Goal: Transaction & Acquisition: Book appointment/travel/reservation

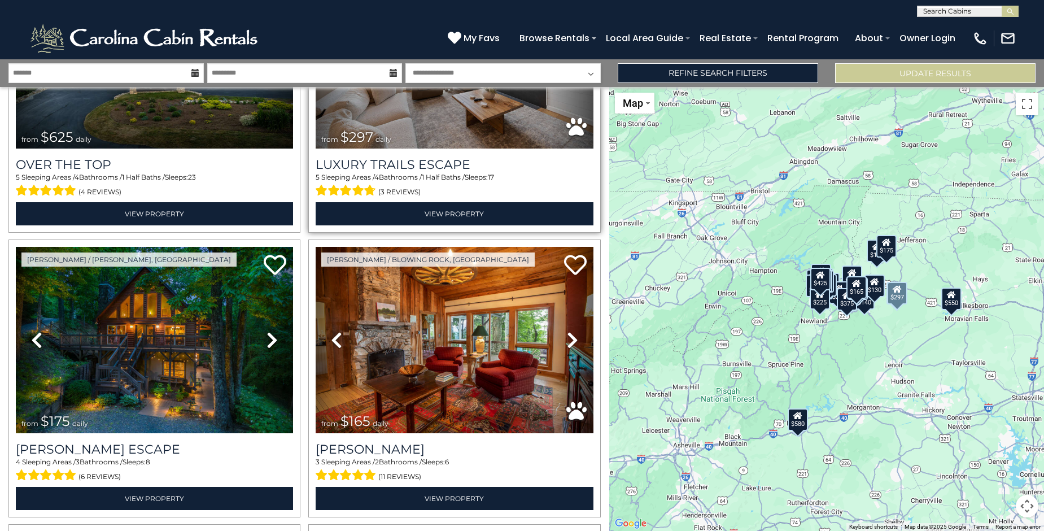
scroll to position [169, 0]
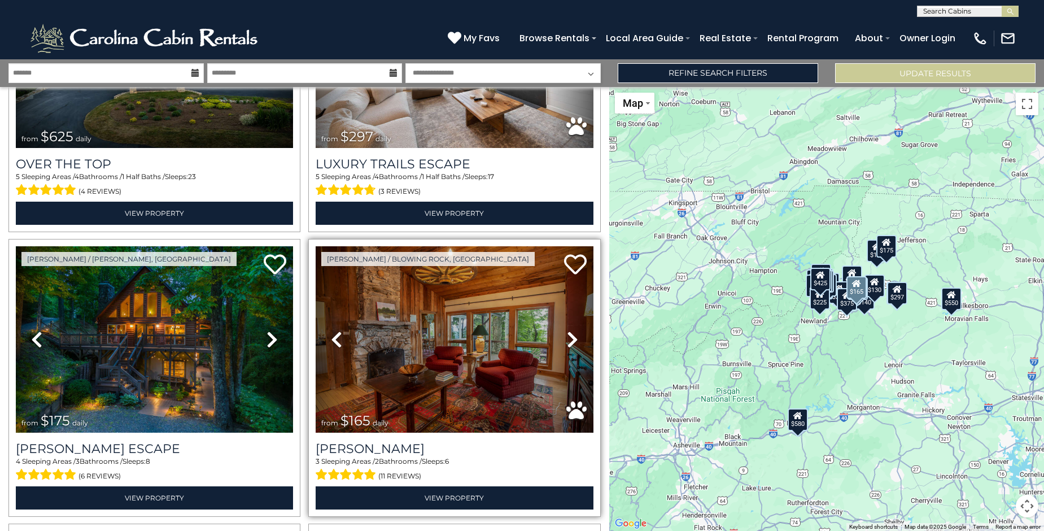
click at [567, 336] on icon at bounding box center [572, 339] width 11 height 18
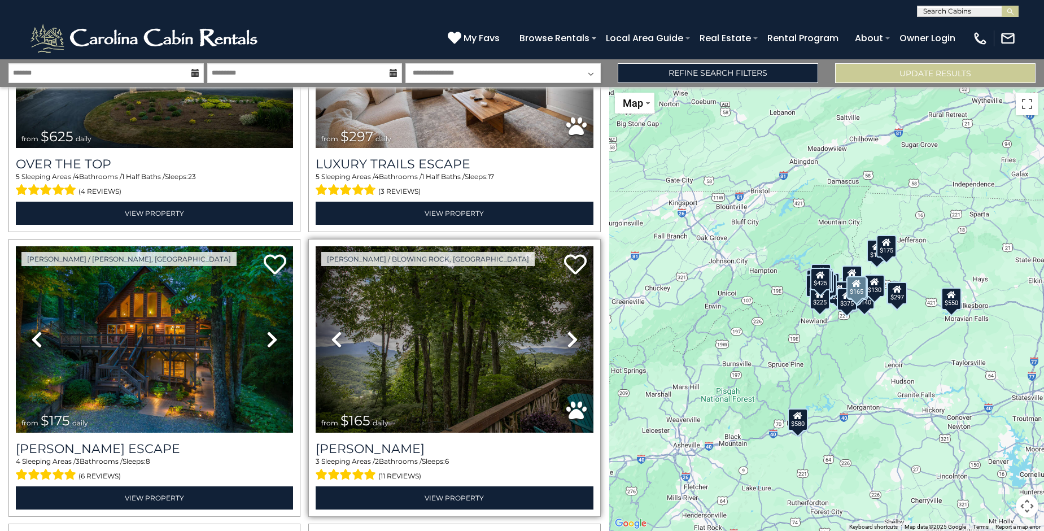
click at [567, 336] on icon at bounding box center [572, 339] width 11 height 18
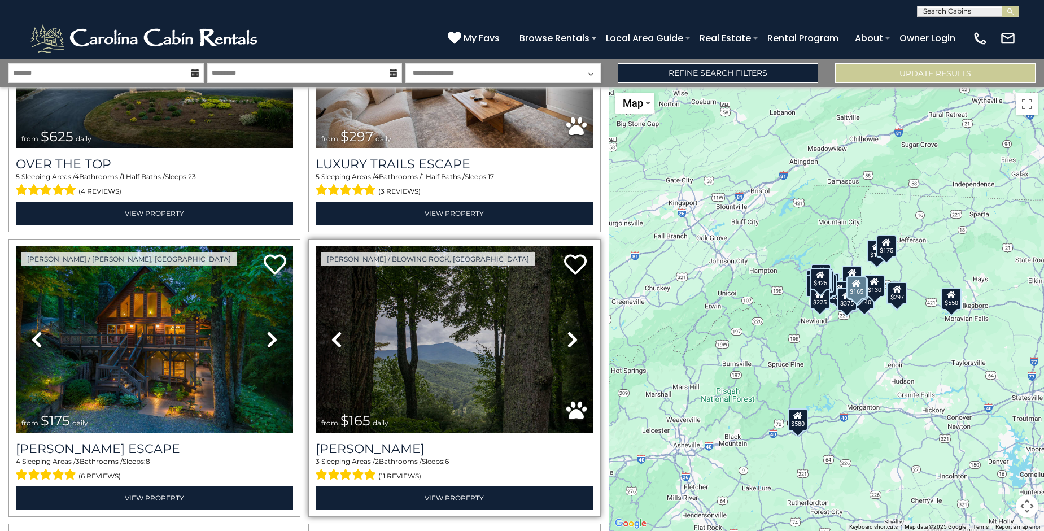
click at [567, 336] on icon at bounding box center [572, 339] width 11 height 18
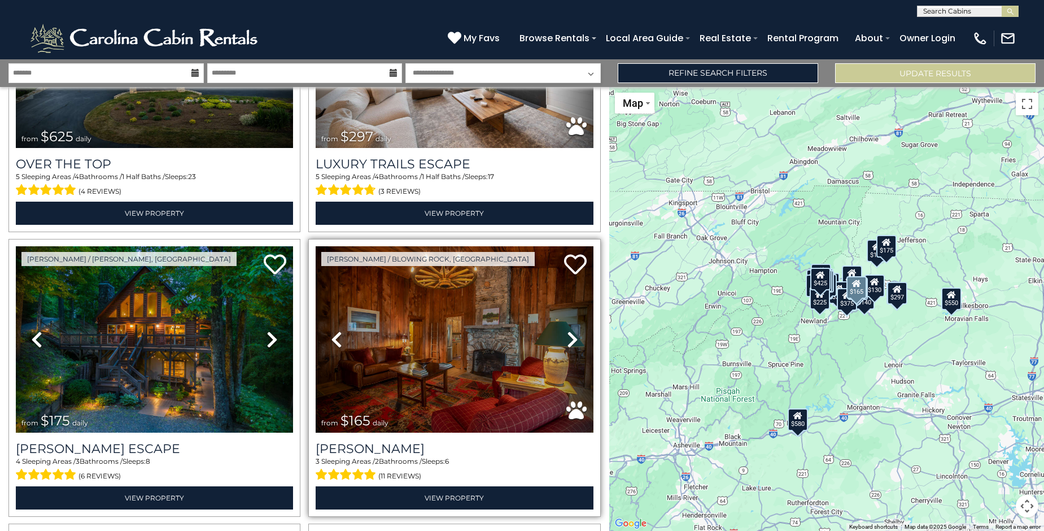
click at [567, 336] on icon at bounding box center [572, 339] width 11 height 18
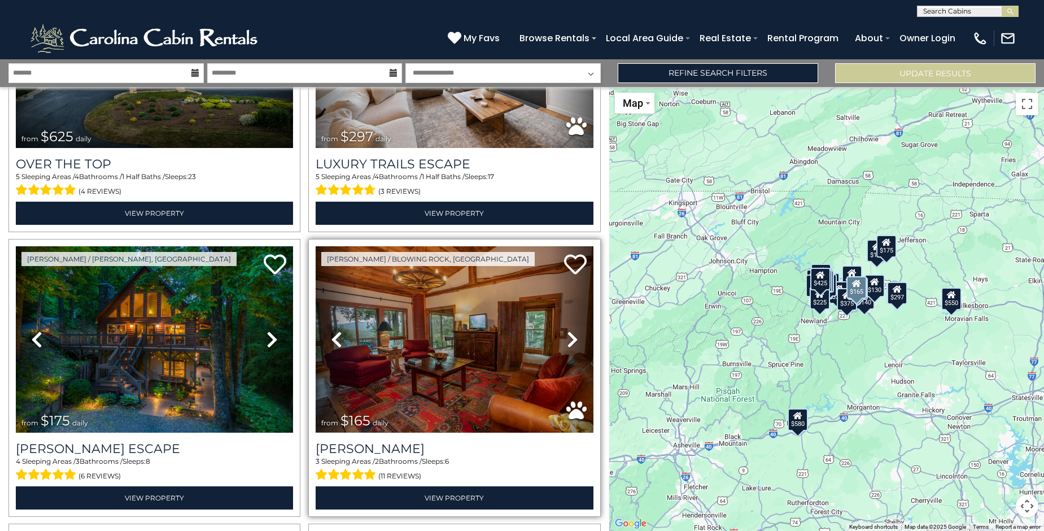
click at [567, 336] on icon at bounding box center [572, 339] width 11 height 18
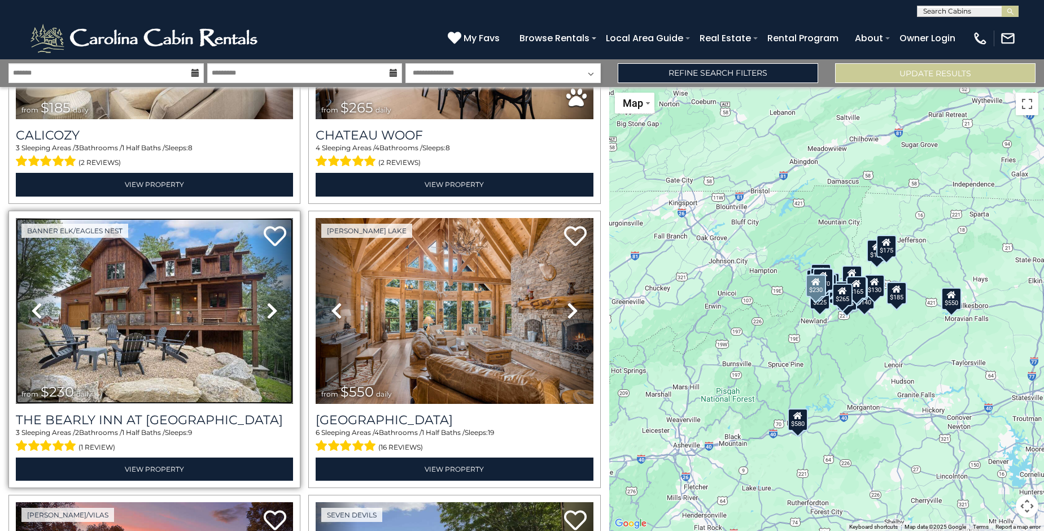
scroll to position [1637, 0]
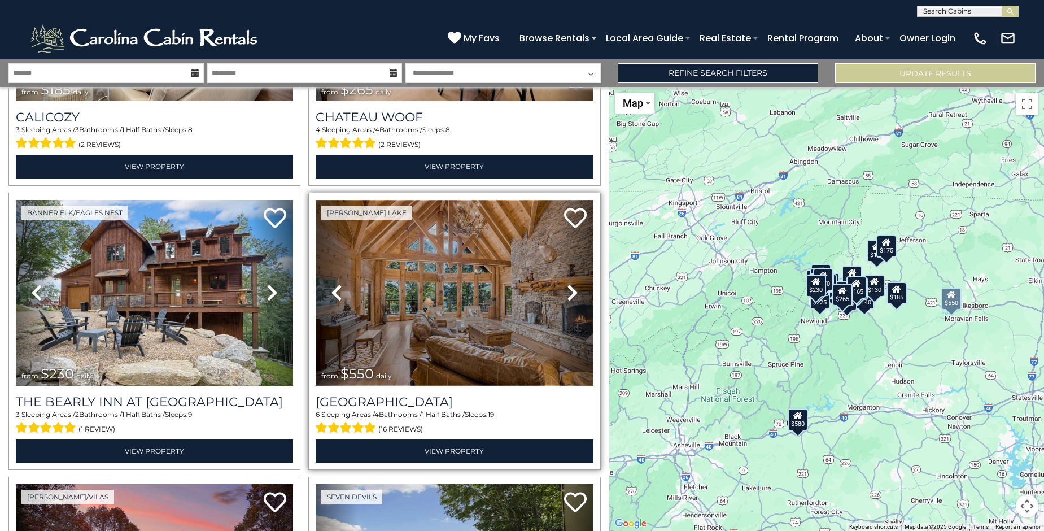
click at [511, 302] on img at bounding box center [454, 293] width 277 height 186
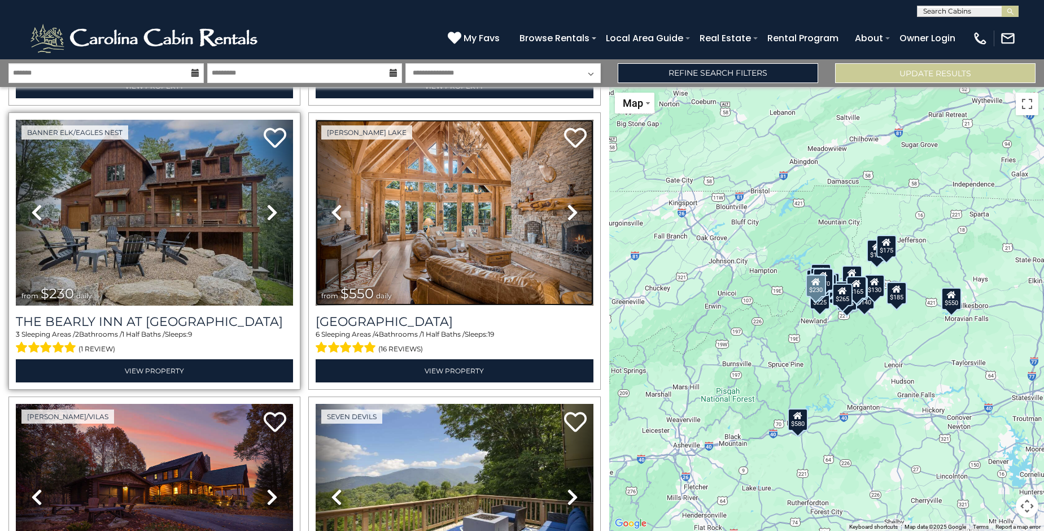
scroll to position [1694, 0]
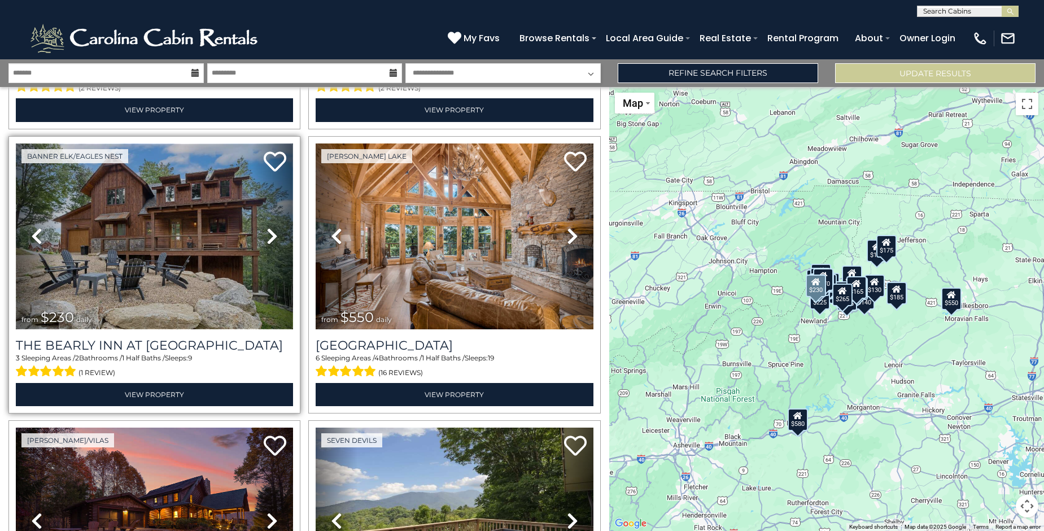
click at [193, 263] on img at bounding box center [154, 236] width 277 height 186
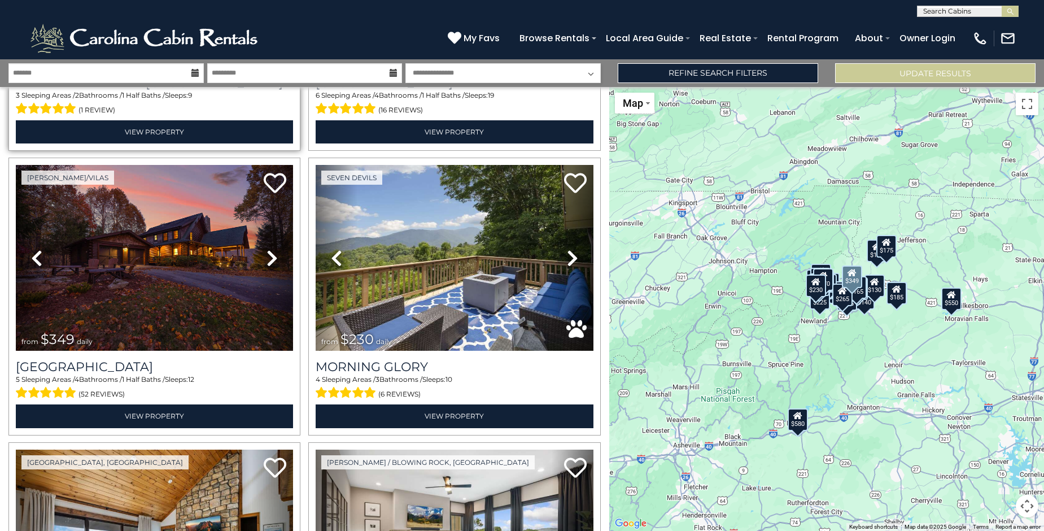
scroll to position [1976, 0]
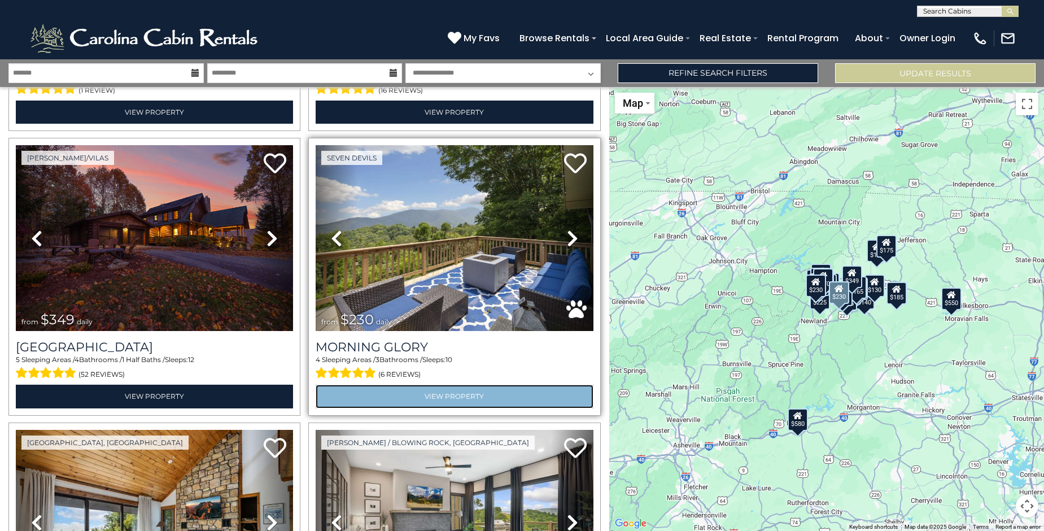
click at [464, 384] on link "View Property" at bounding box center [454, 395] width 277 height 23
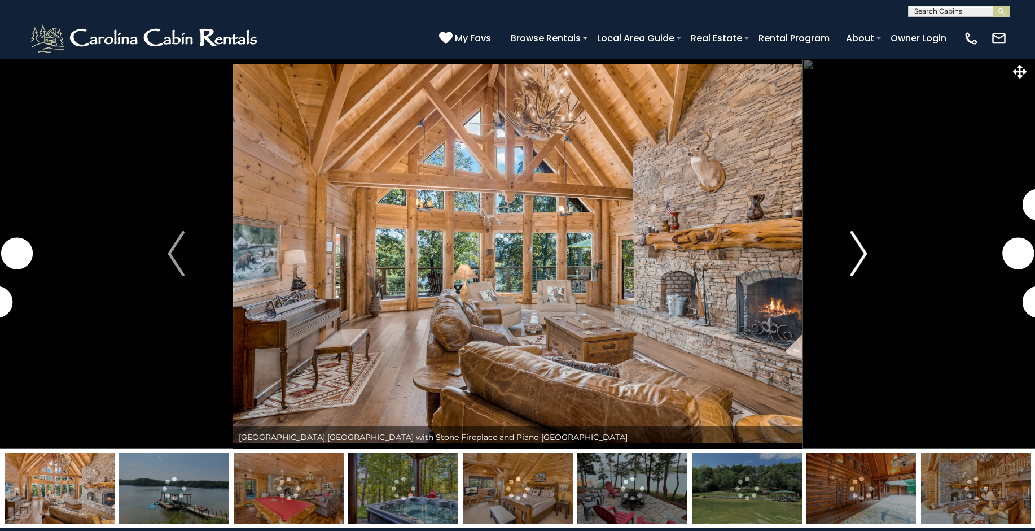
click at [859, 257] on img "Next" at bounding box center [859, 253] width 17 height 45
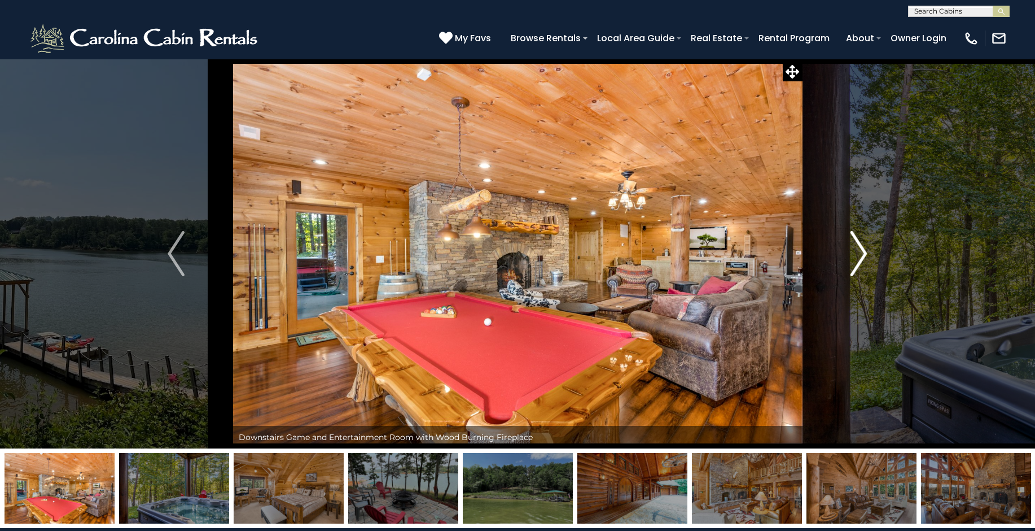
click at [858, 257] on img "Next" at bounding box center [859, 253] width 17 height 45
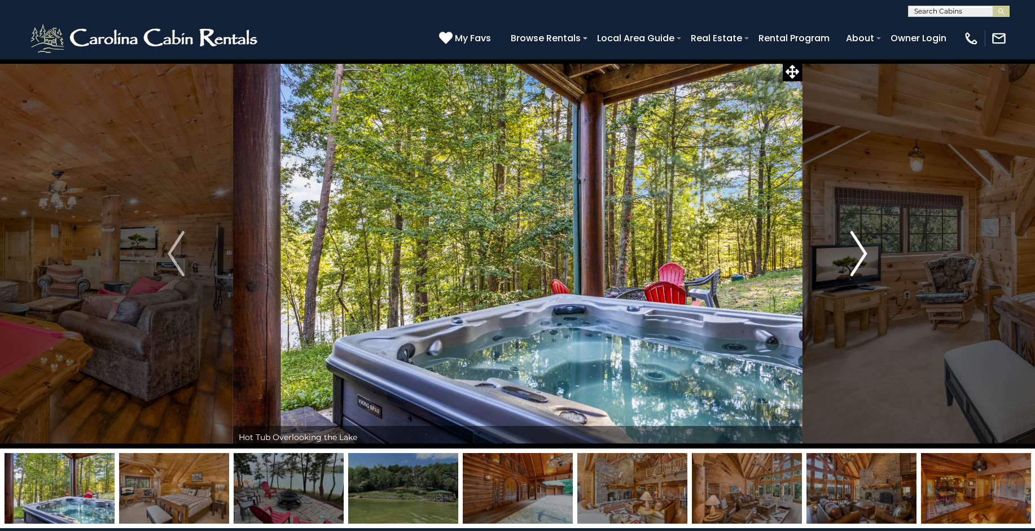
click at [858, 257] on img "Next" at bounding box center [859, 253] width 17 height 45
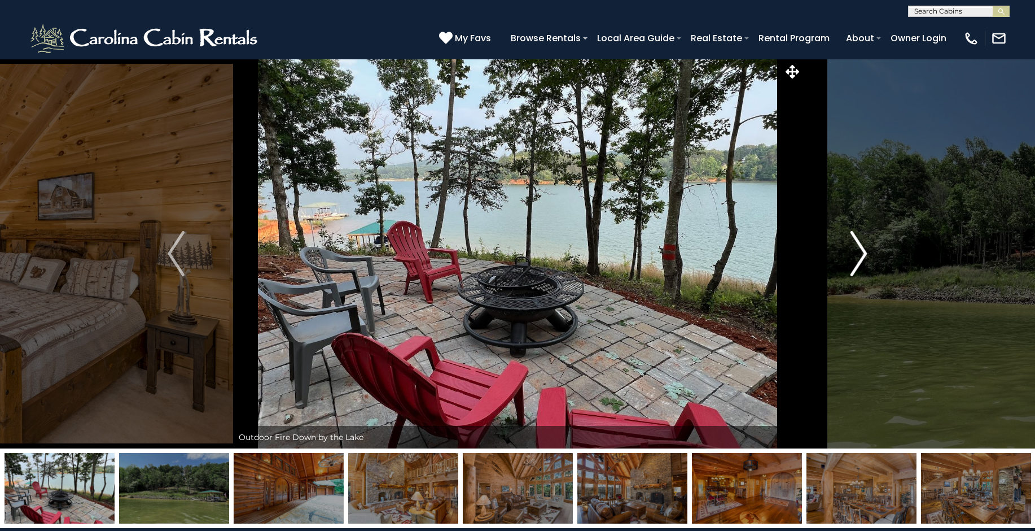
click at [858, 257] on img "Next" at bounding box center [859, 253] width 17 height 45
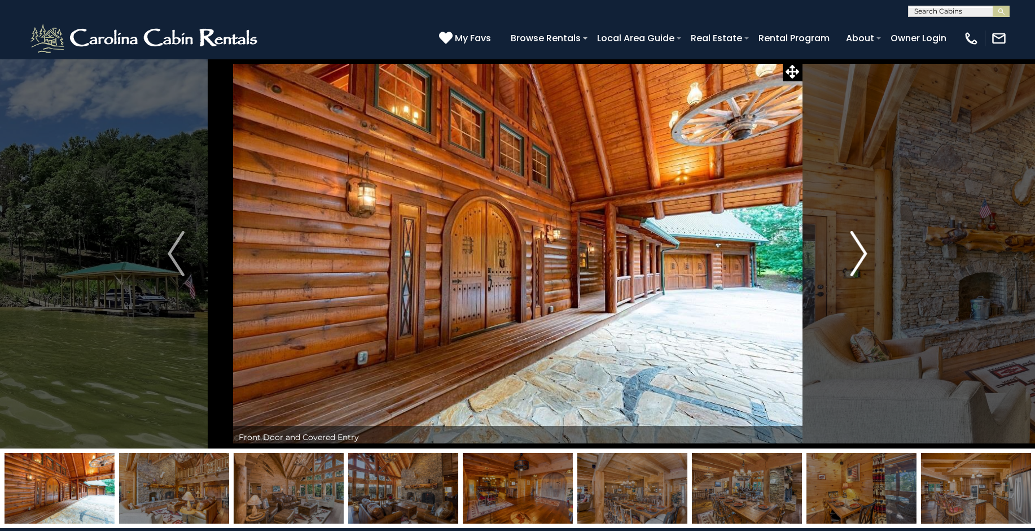
click at [858, 257] on img "Next" at bounding box center [859, 253] width 17 height 45
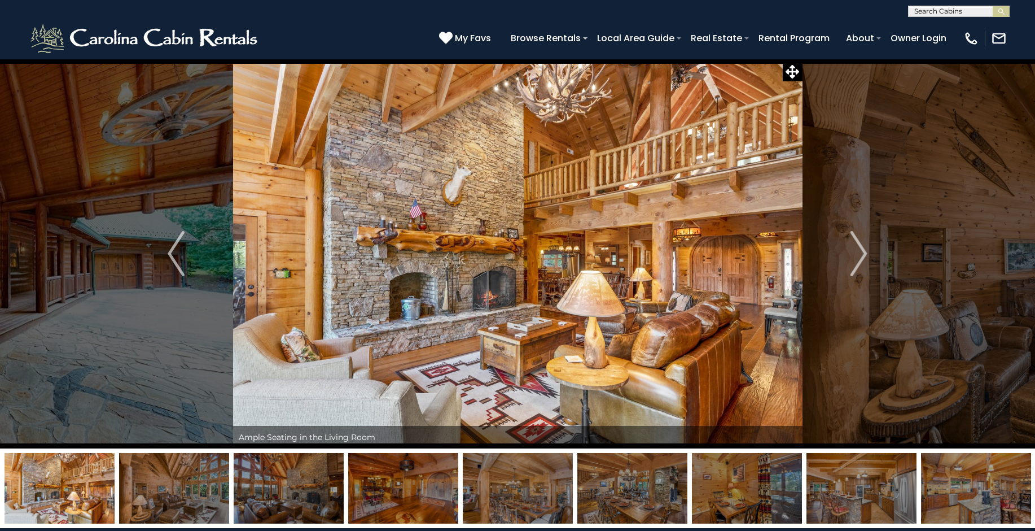
scroll to position [56, 0]
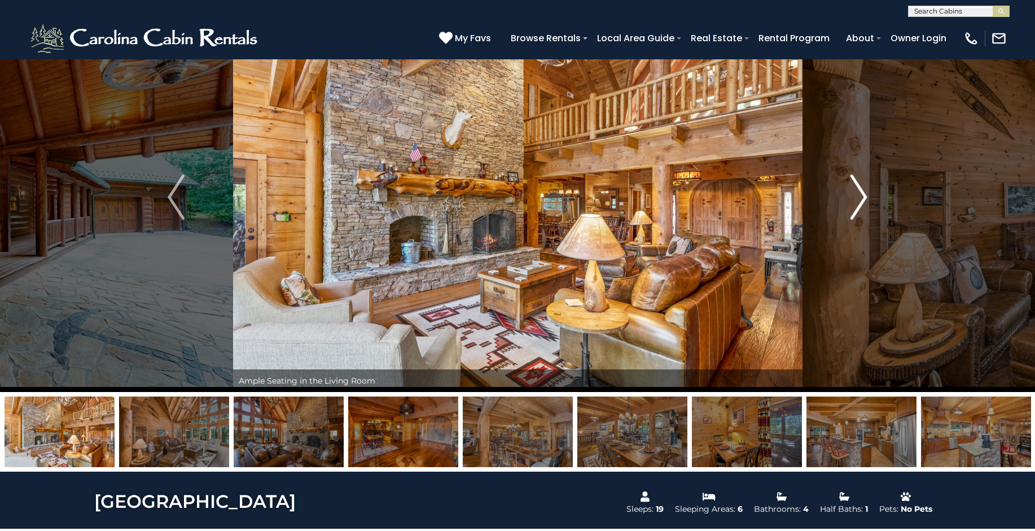
click at [861, 205] on img "Next" at bounding box center [859, 196] width 17 height 45
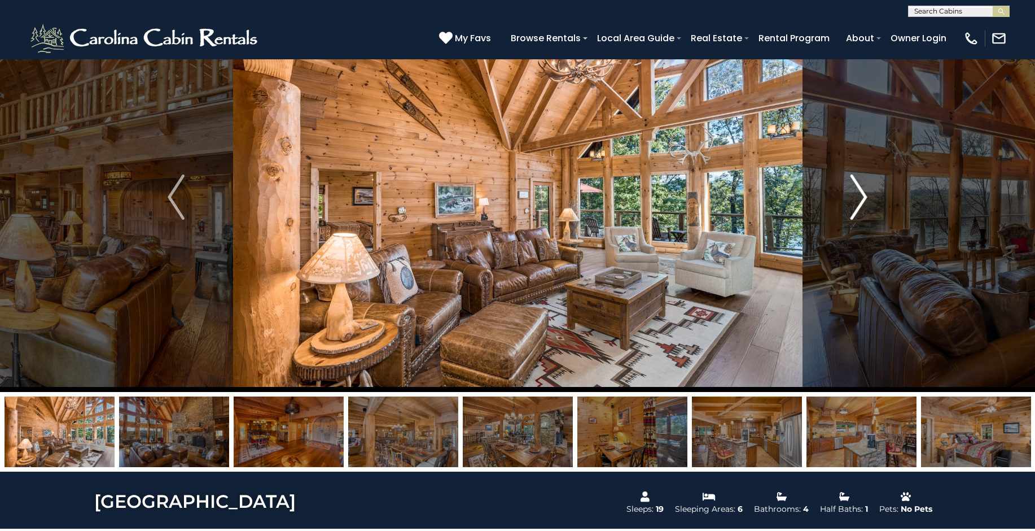
click at [861, 205] on img "Next" at bounding box center [859, 196] width 17 height 45
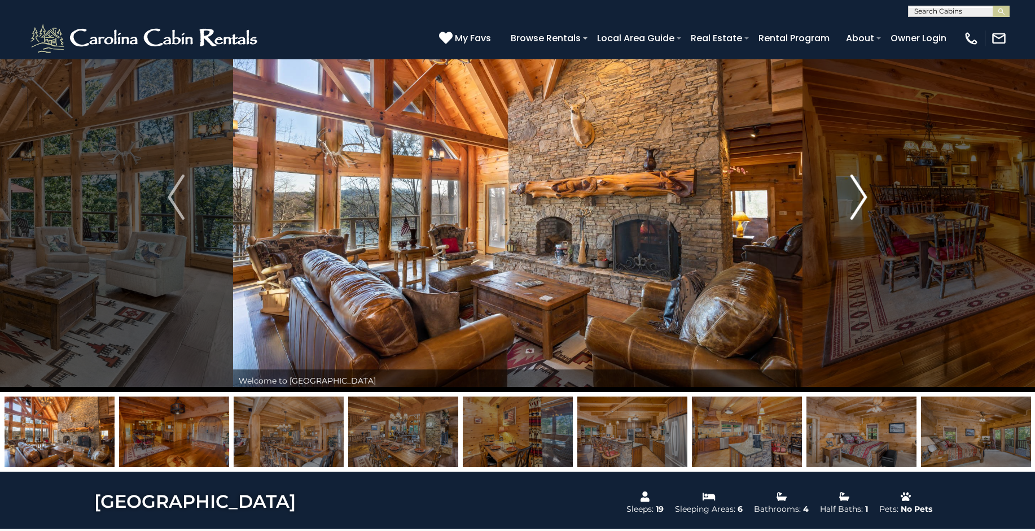
click at [861, 205] on img "Next" at bounding box center [859, 196] width 17 height 45
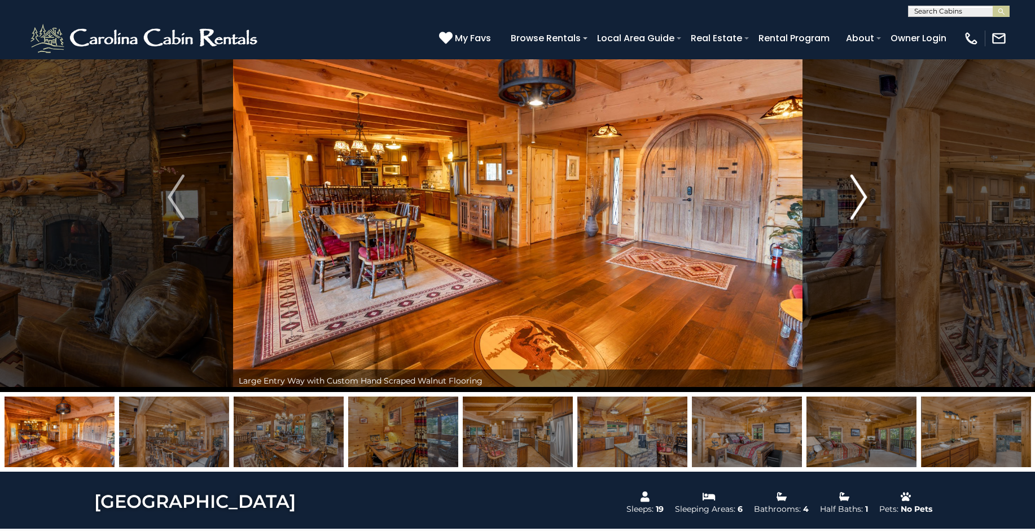
click at [861, 205] on img "Next" at bounding box center [859, 196] width 17 height 45
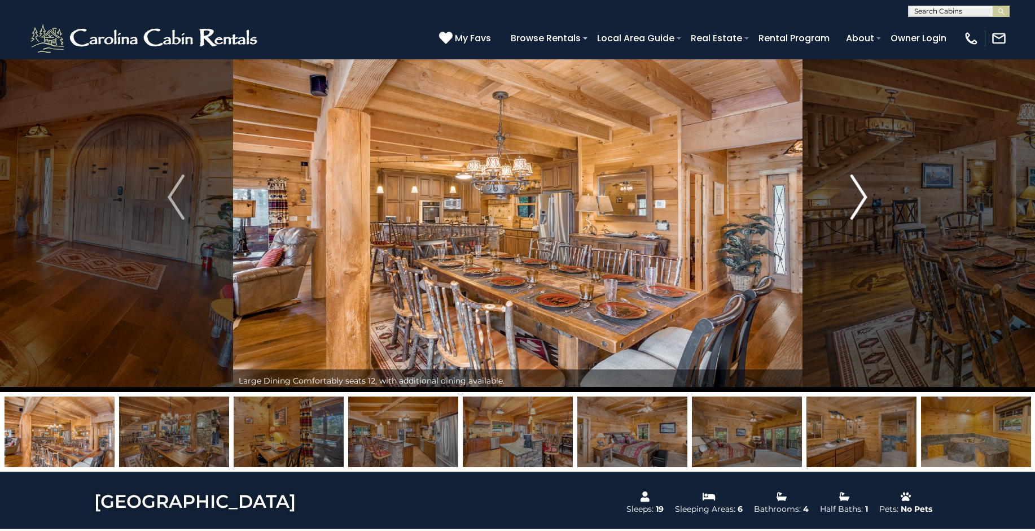
click at [861, 205] on img "Next" at bounding box center [859, 196] width 17 height 45
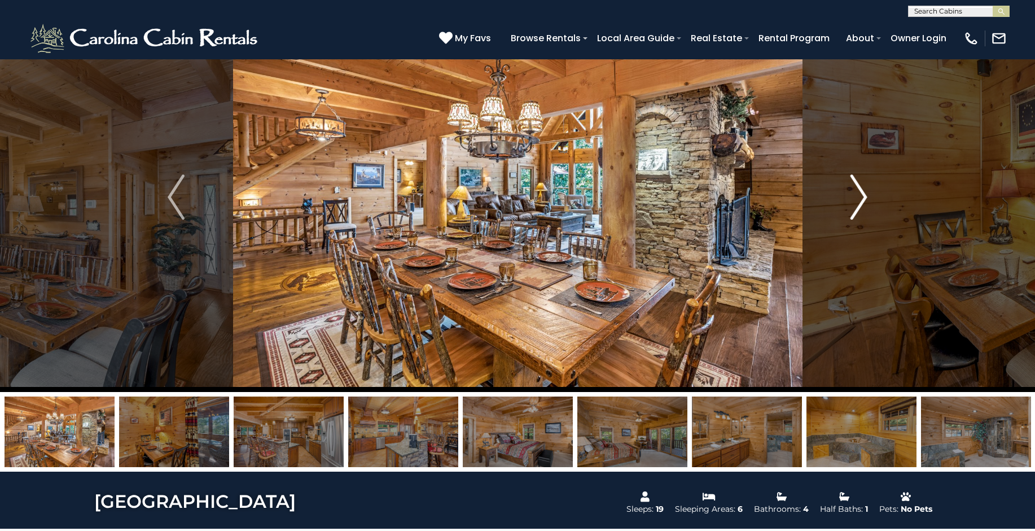
click at [861, 205] on img "Next" at bounding box center [859, 196] width 17 height 45
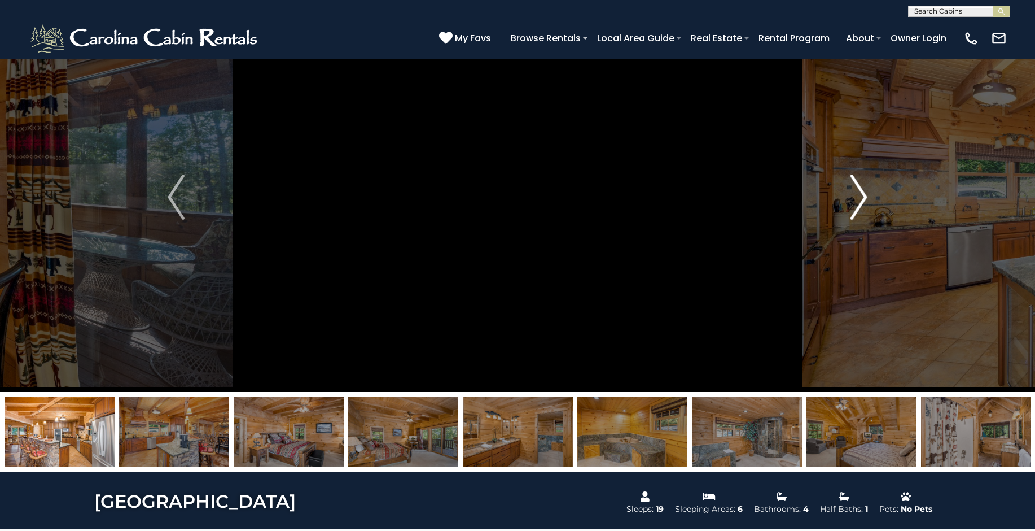
click at [861, 205] on img "Next" at bounding box center [859, 196] width 17 height 45
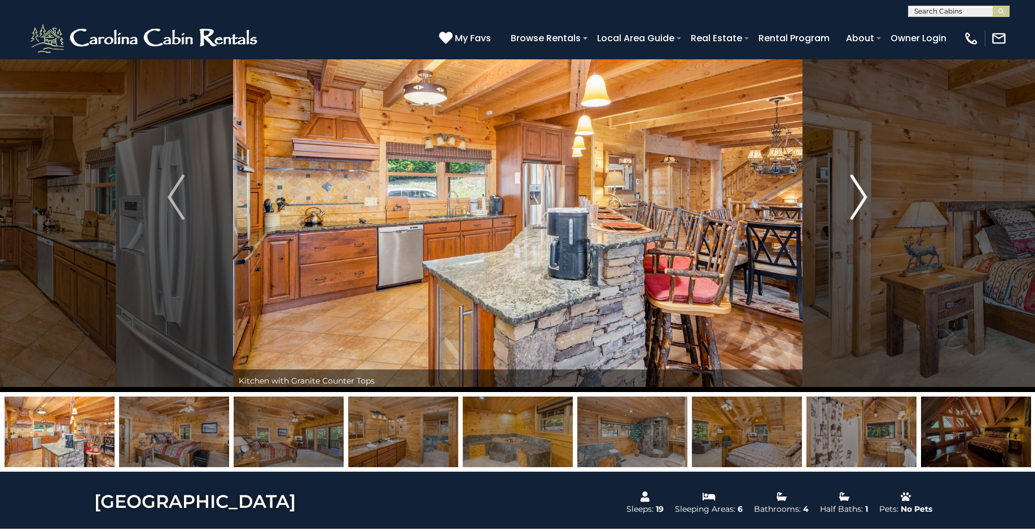
click at [861, 205] on img "Next" at bounding box center [859, 196] width 17 height 45
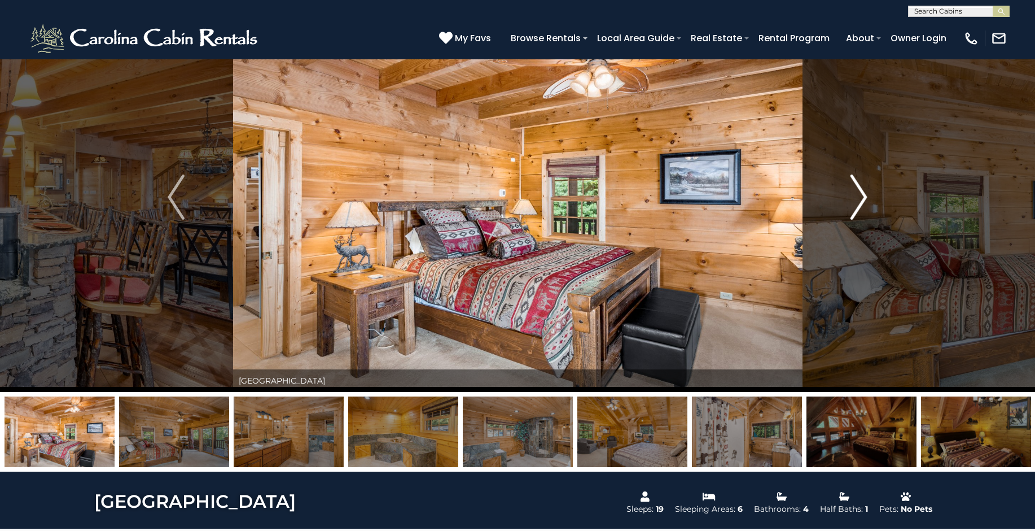
click at [837, 235] on button "Next" at bounding box center [858, 197] width 113 height 390
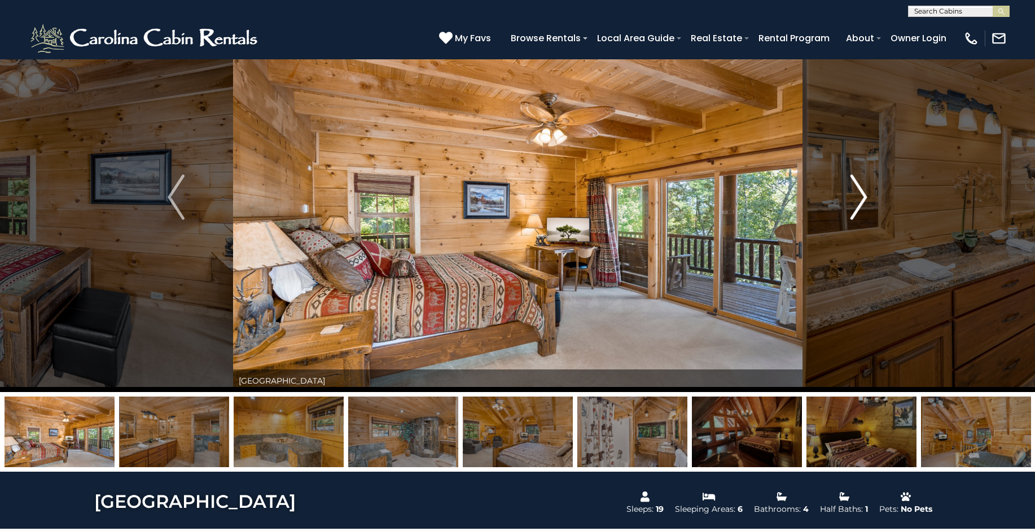
click at [837, 235] on button "Next" at bounding box center [858, 197] width 113 height 390
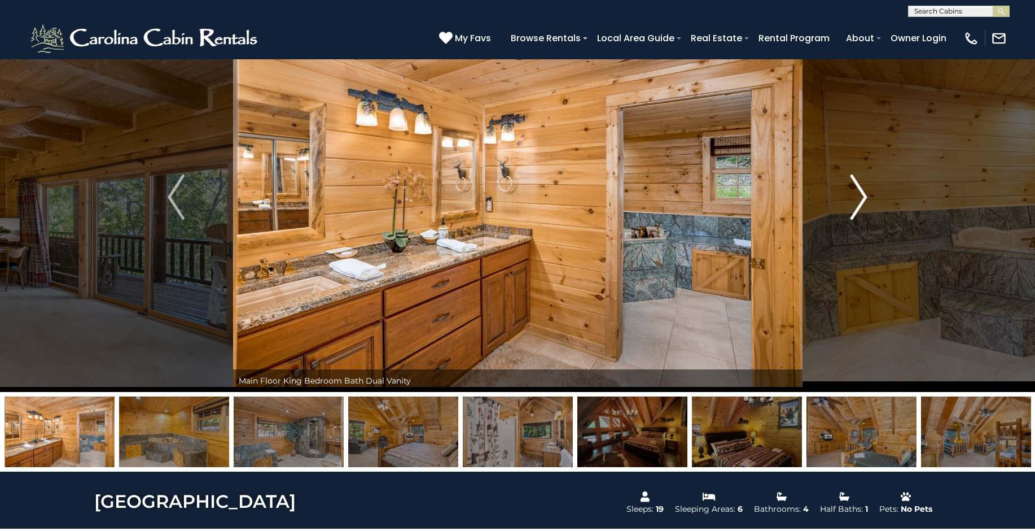
click at [837, 235] on button "Next" at bounding box center [858, 197] width 113 height 390
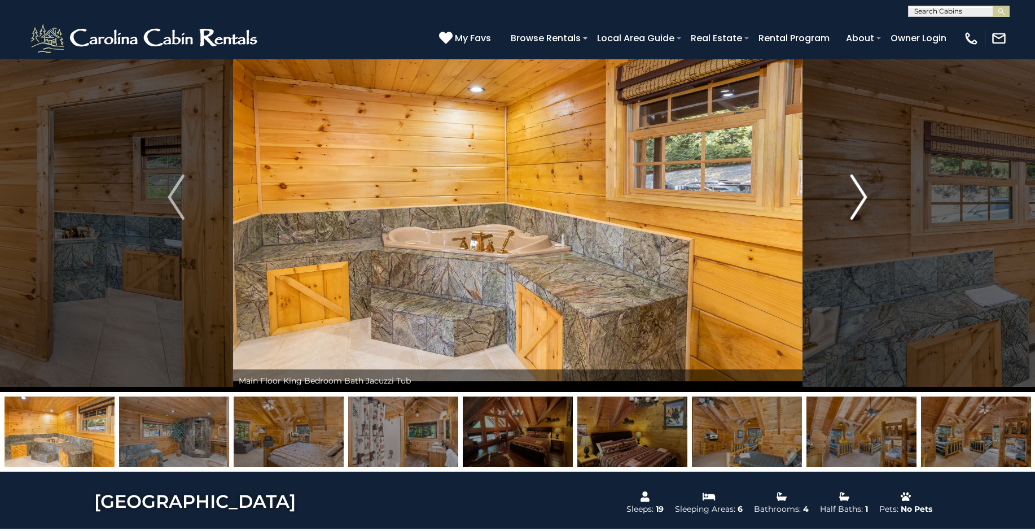
click at [837, 235] on button "Next" at bounding box center [858, 197] width 113 height 390
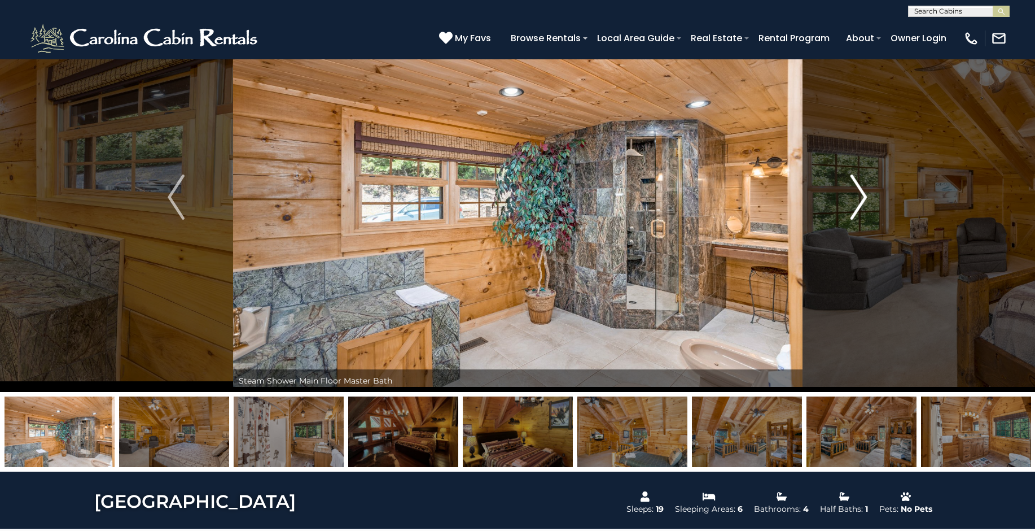
click at [837, 235] on button "Next" at bounding box center [858, 197] width 113 height 390
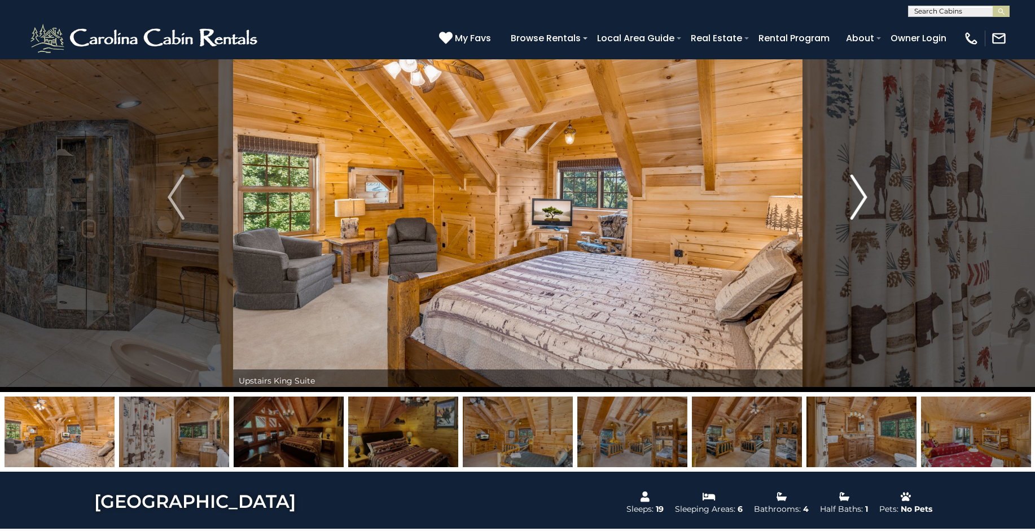
click at [837, 235] on button "Next" at bounding box center [858, 197] width 113 height 390
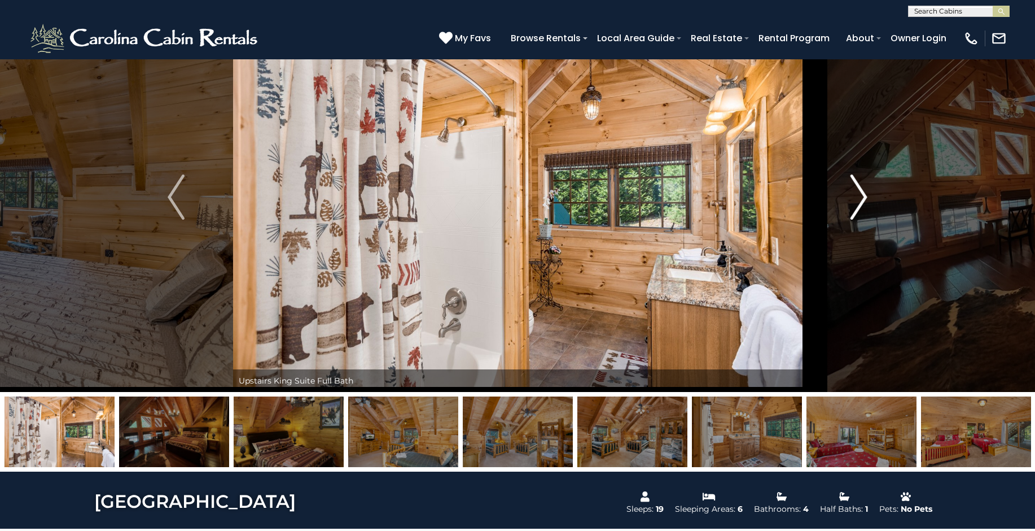
click at [837, 235] on button "Next" at bounding box center [858, 197] width 113 height 390
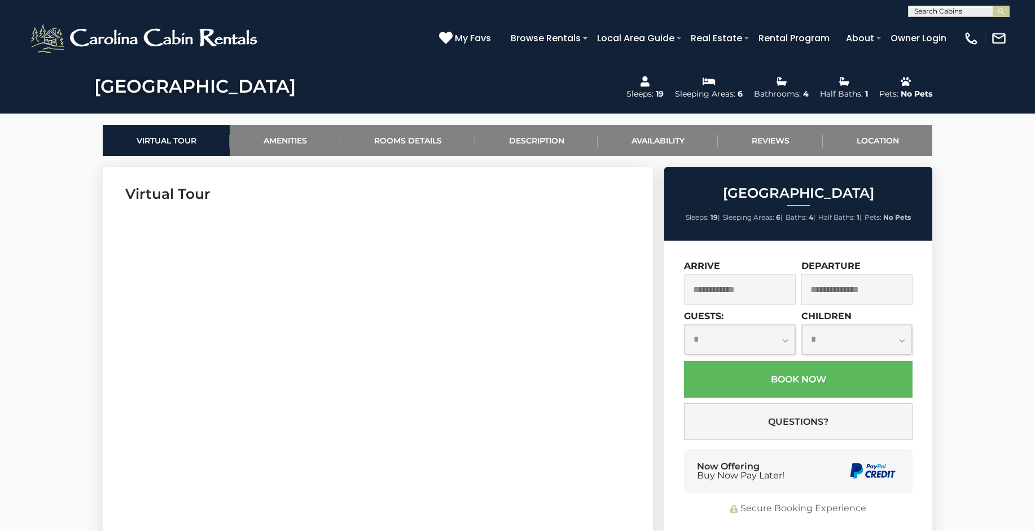
scroll to position [452, 0]
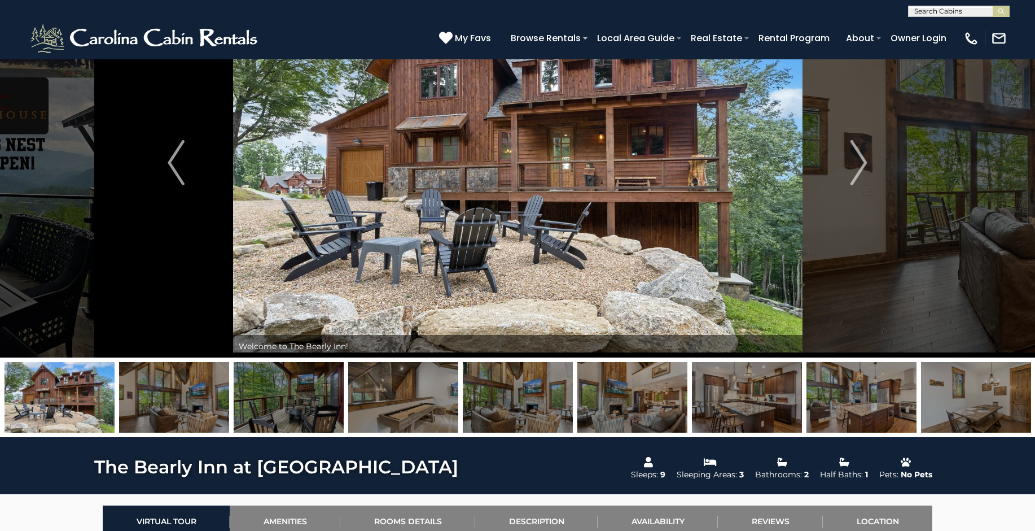
scroll to position [113, 0]
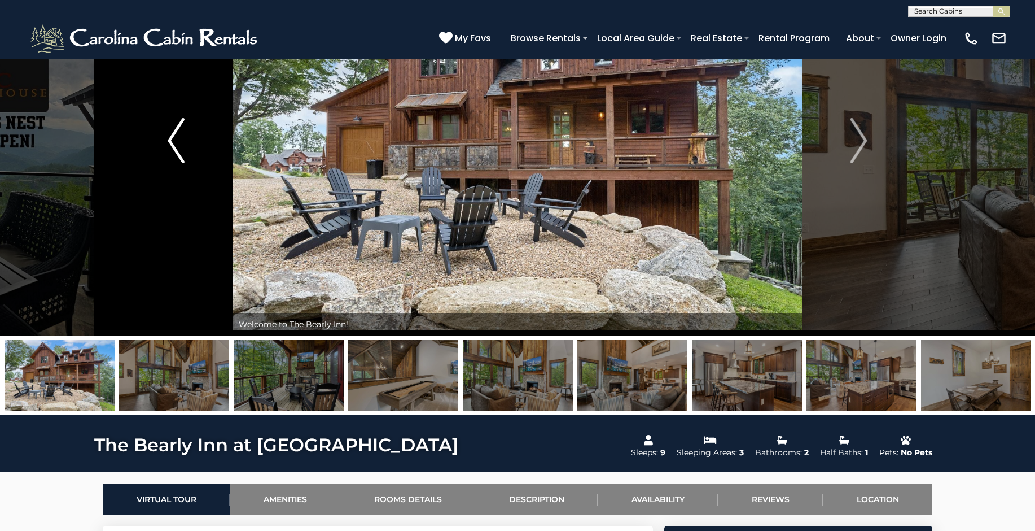
click at [224, 224] on button "Previous" at bounding box center [176, 141] width 113 height 390
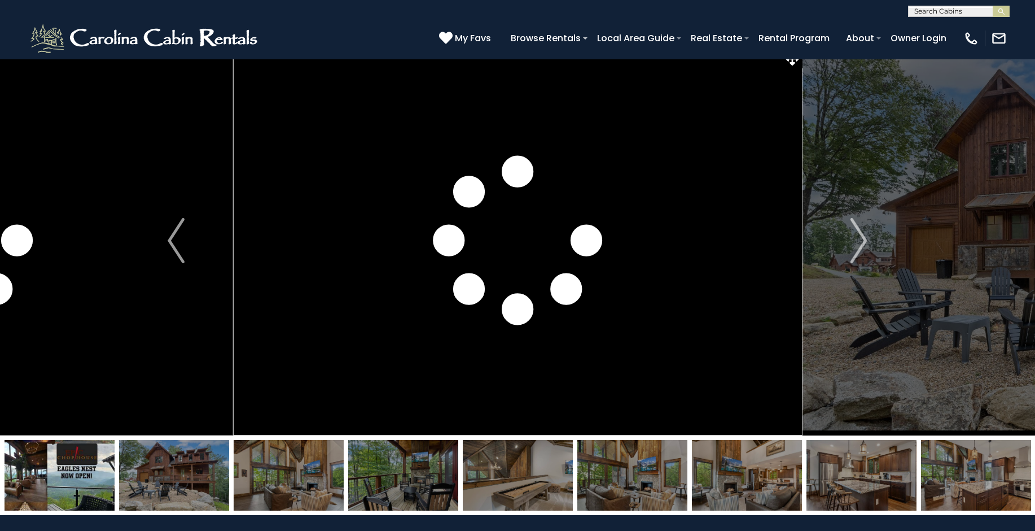
scroll to position [56, 0]
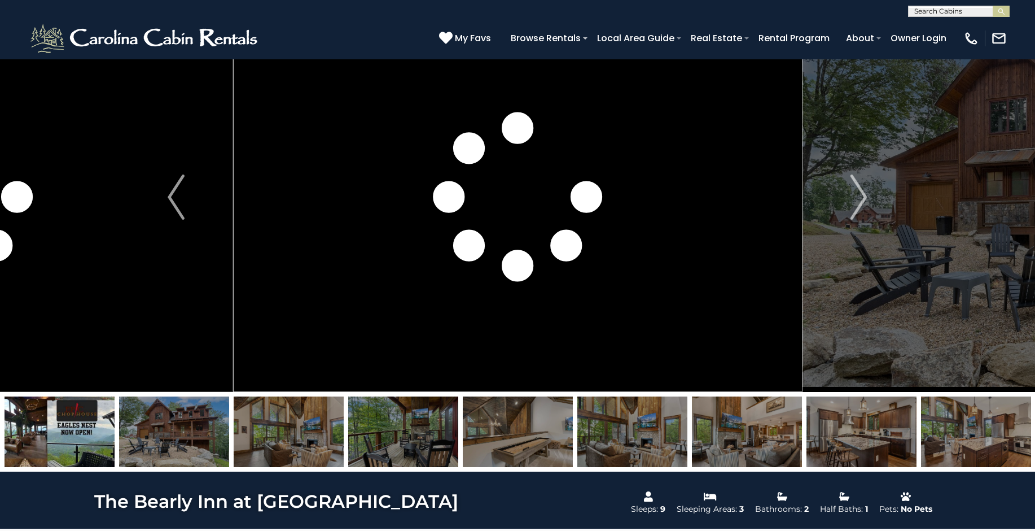
click at [316, 432] on img at bounding box center [289, 431] width 110 height 71
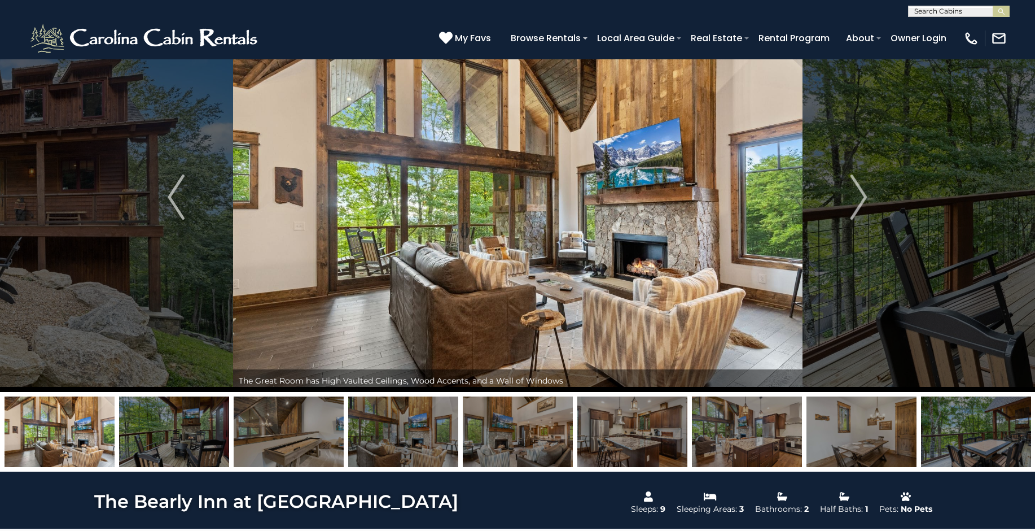
click at [392, 444] on img at bounding box center [403, 431] width 110 height 71
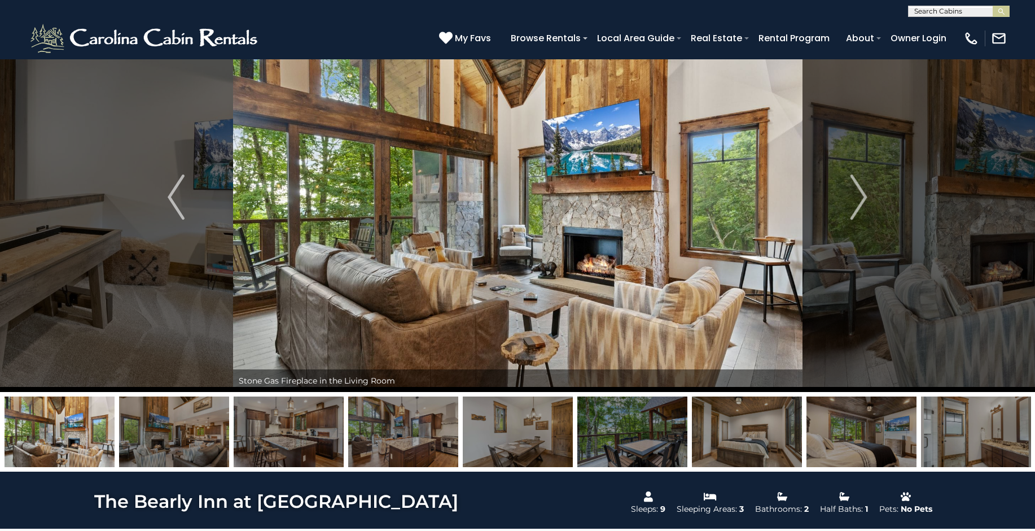
click at [543, 444] on img at bounding box center [518, 431] width 110 height 71
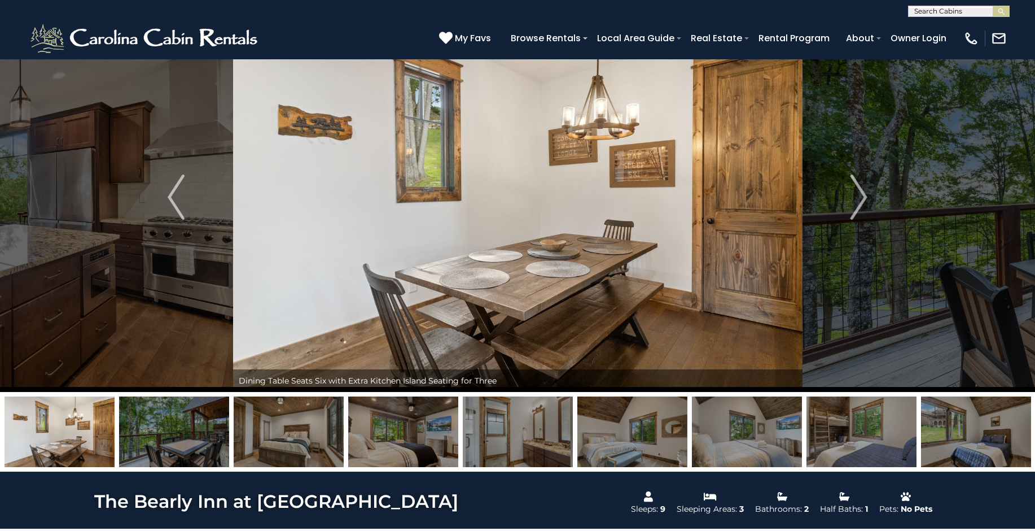
click at [543, 444] on img at bounding box center [518, 431] width 110 height 71
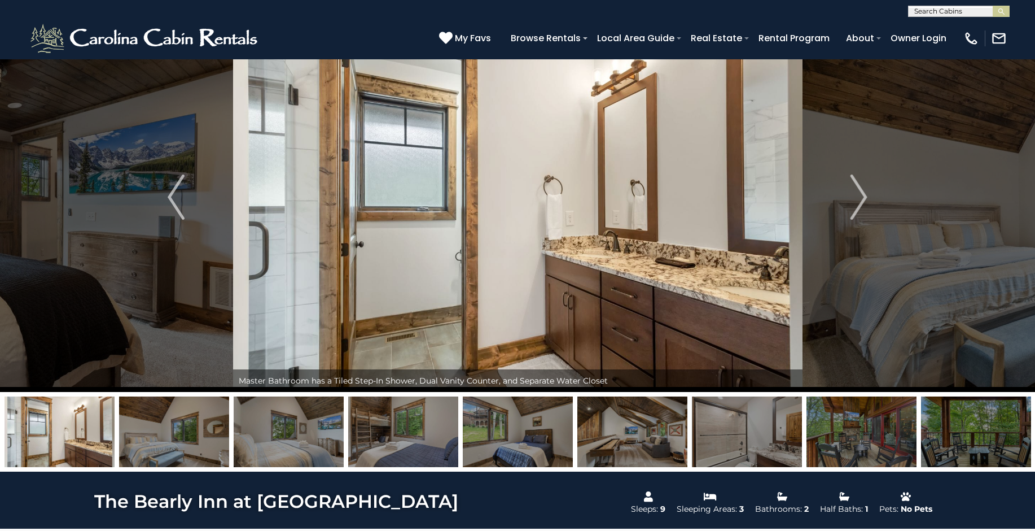
click at [543, 444] on img at bounding box center [518, 431] width 110 height 71
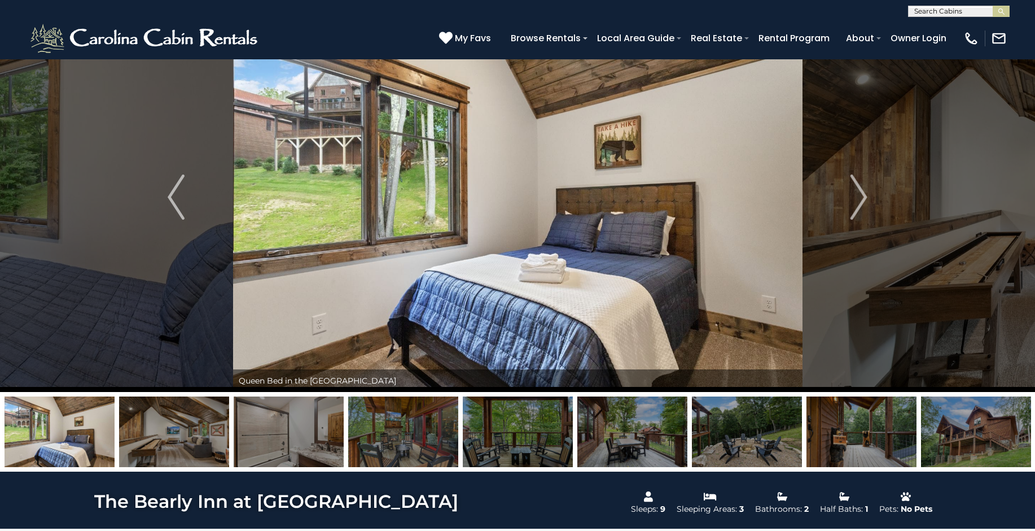
click at [543, 444] on img at bounding box center [518, 431] width 110 height 71
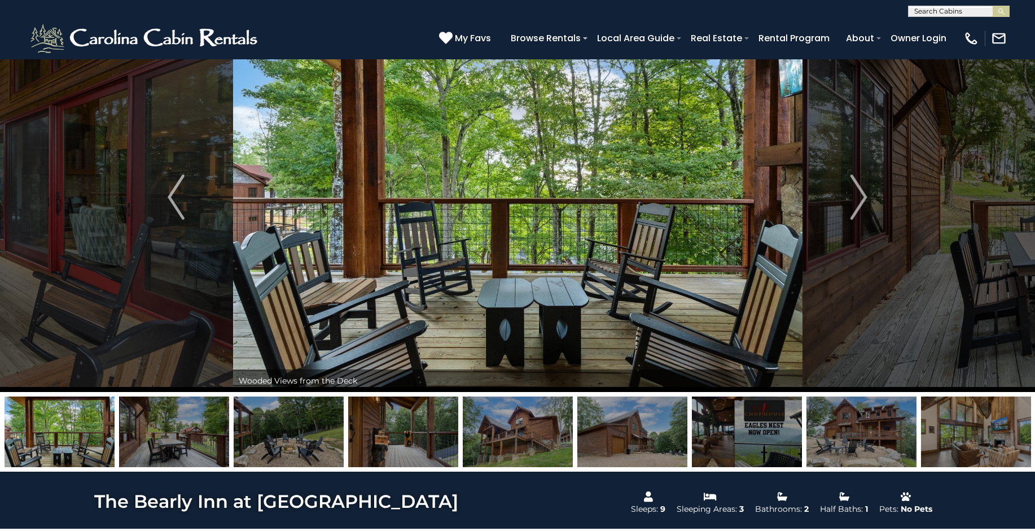
click at [543, 444] on img at bounding box center [518, 431] width 110 height 71
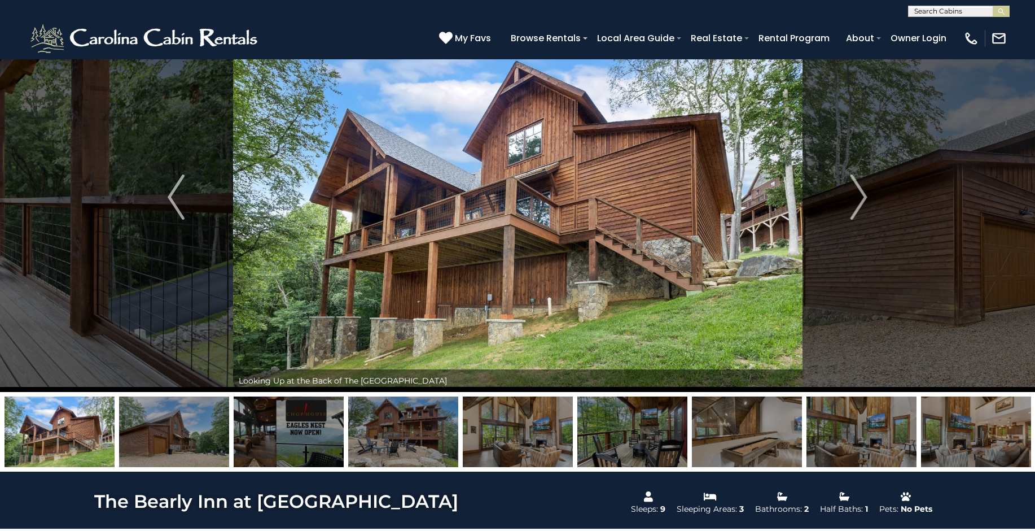
click at [543, 444] on img at bounding box center [518, 431] width 110 height 71
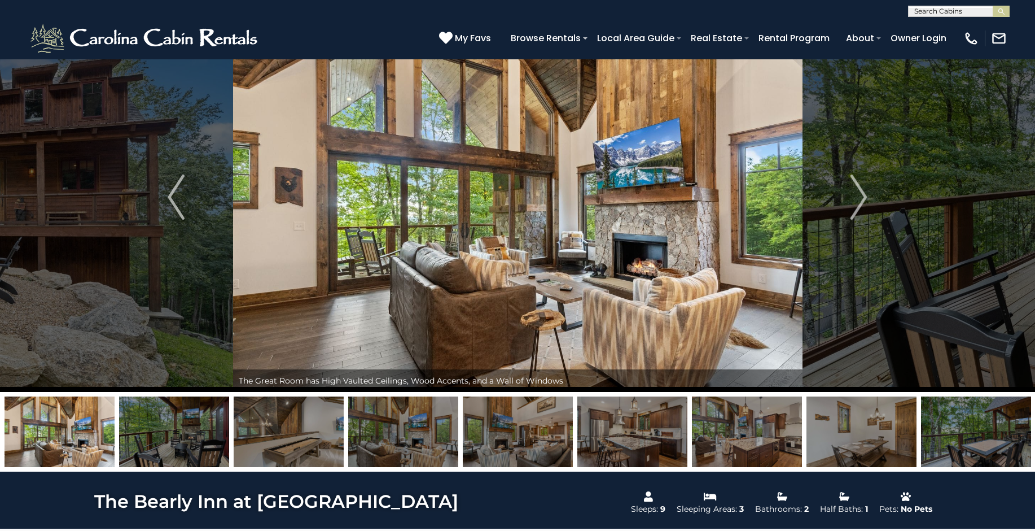
click at [543, 444] on img at bounding box center [518, 431] width 110 height 71
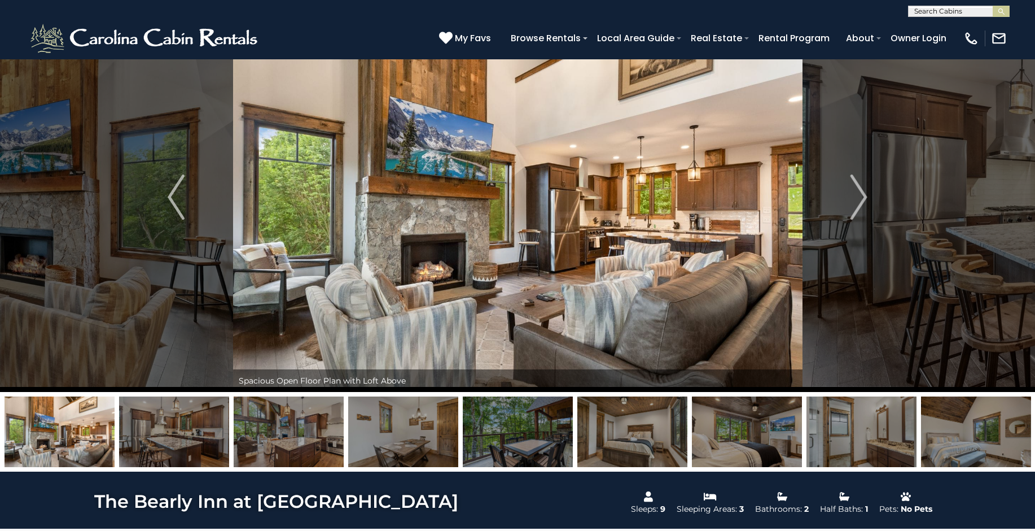
click at [543, 444] on img at bounding box center [518, 431] width 110 height 71
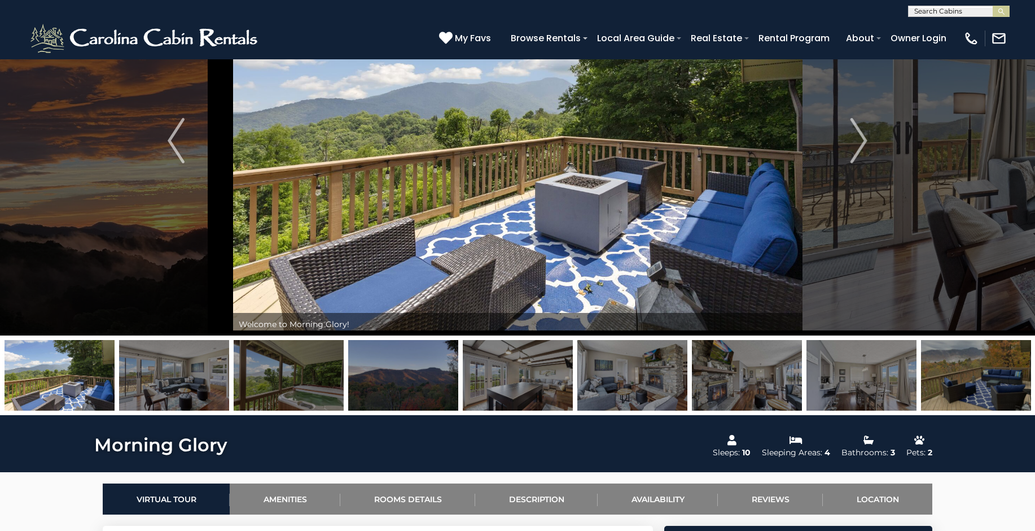
scroll to position [56, 0]
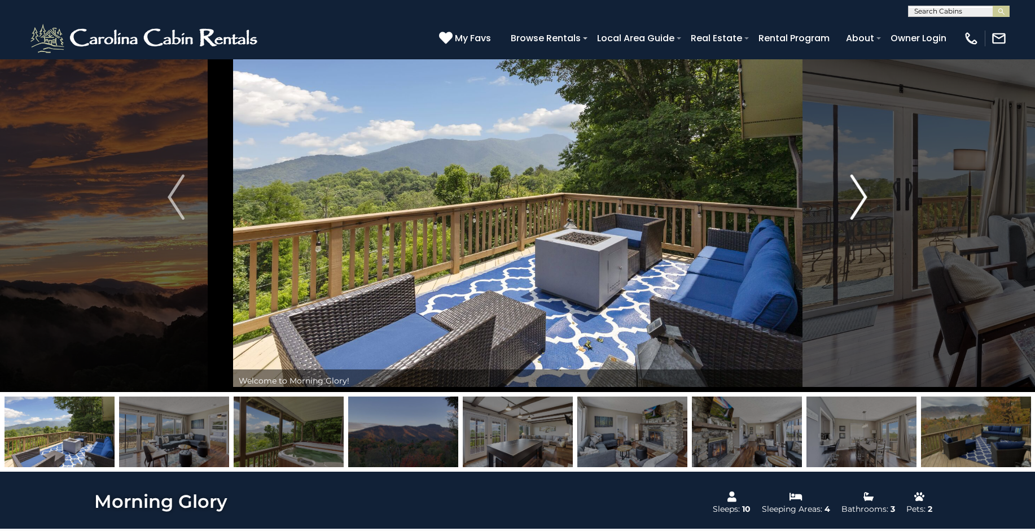
click at [852, 199] on img "Next" at bounding box center [859, 196] width 17 height 45
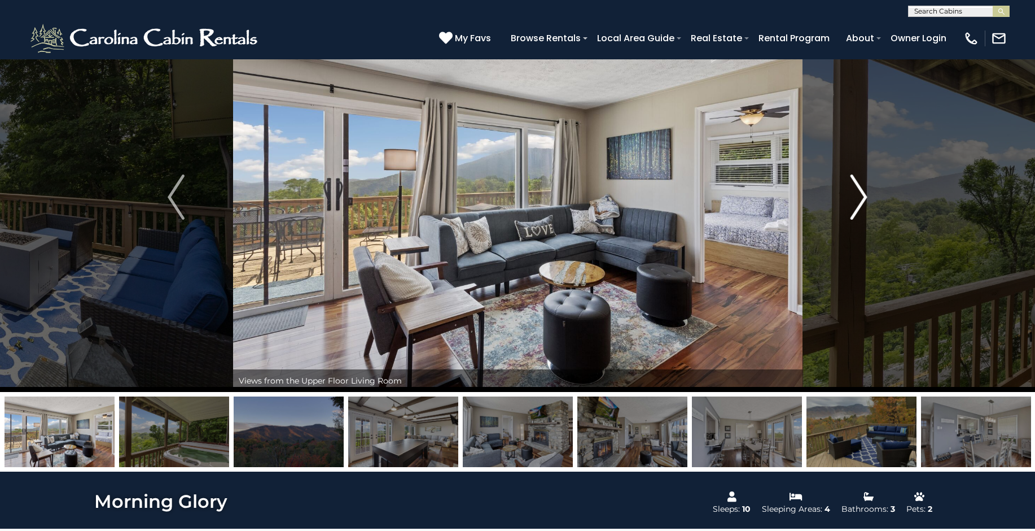
click at [852, 199] on img "Next" at bounding box center [859, 196] width 17 height 45
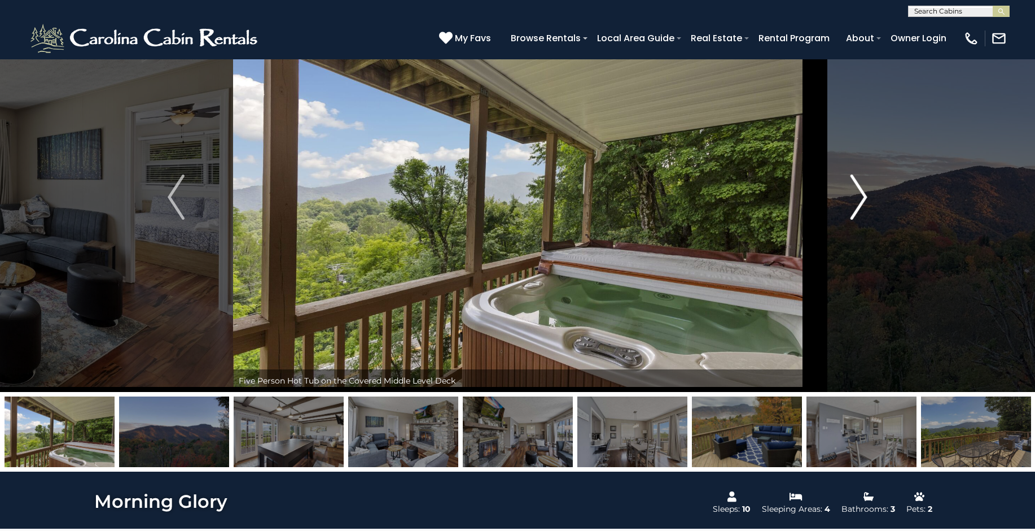
click at [852, 199] on img "Next" at bounding box center [859, 196] width 17 height 45
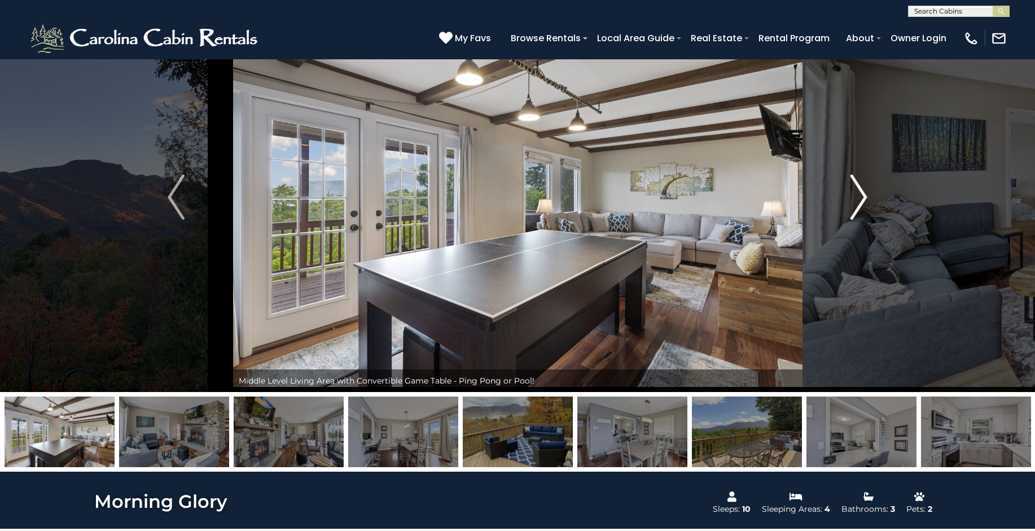
click at [852, 199] on img "Next" at bounding box center [859, 196] width 17 height 45
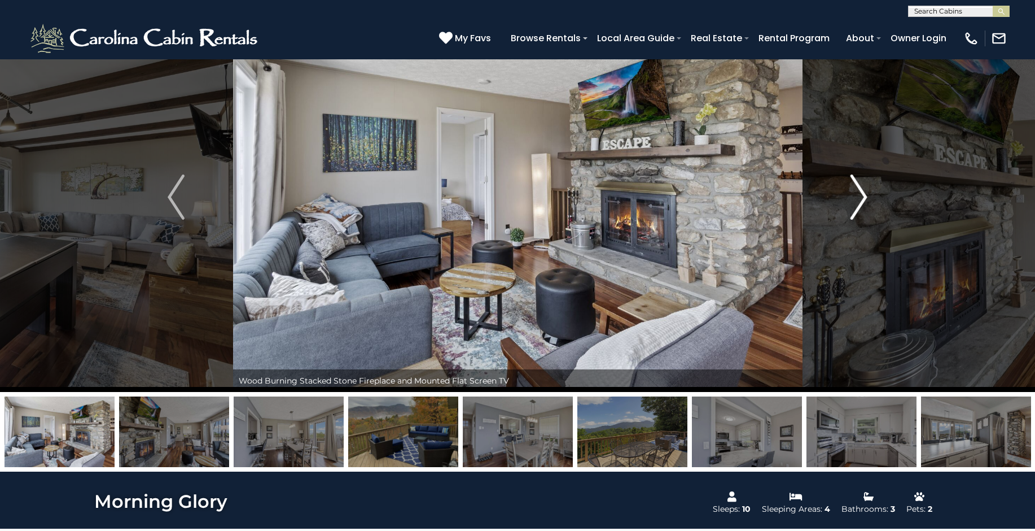
click at [852, 199] on img "Next" at bounding box center [859, 196] width 17 height 45
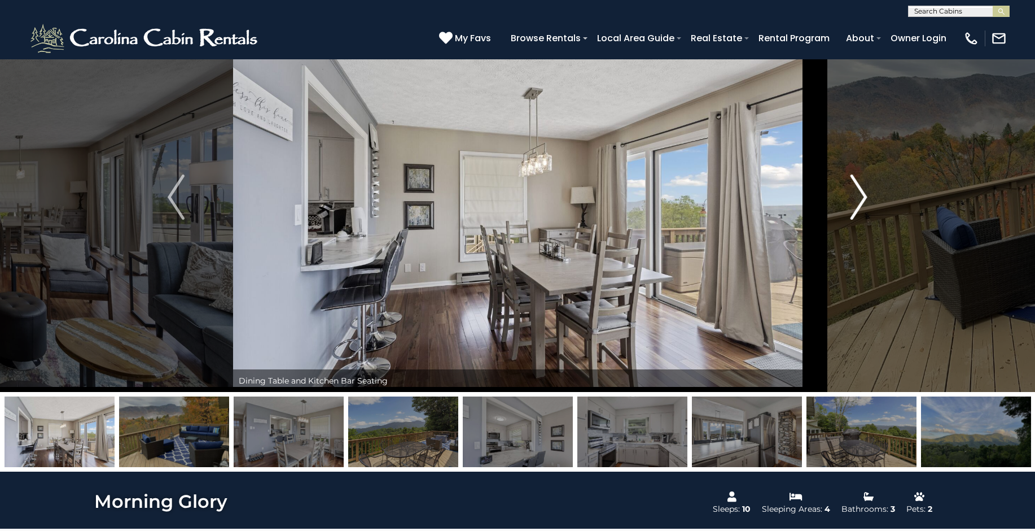
click at [852, 199] on img "Next" at bounding box center [859, 196] width 17 height 45
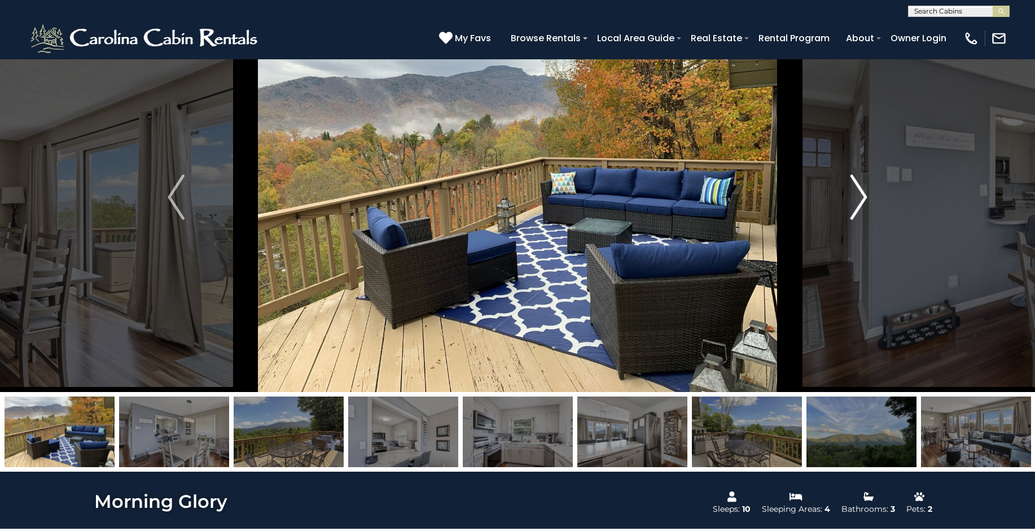
click at [852, 199] on img "Next" at bounding box center [859, 196] width 17 height 45
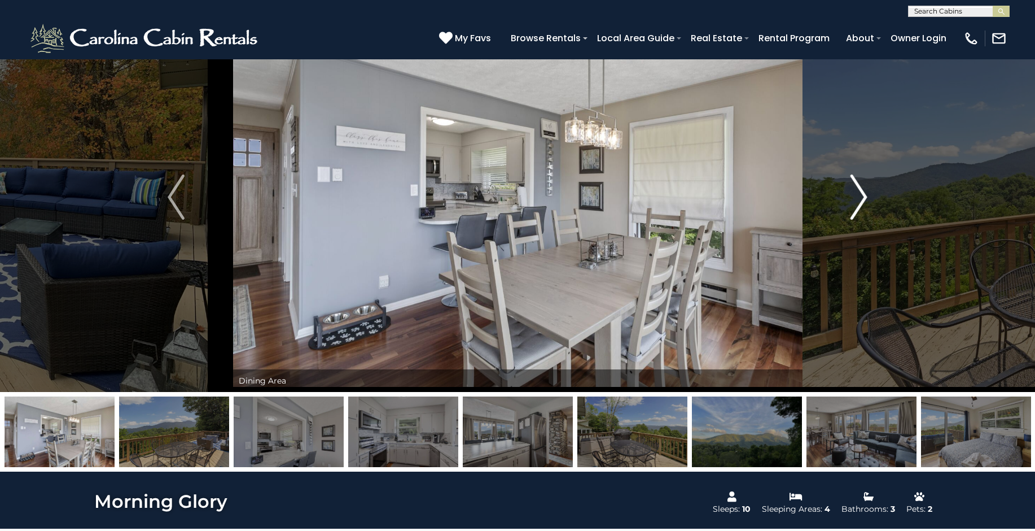
click at [852, 199] on img "Next" at bounding box center [859, 196] width 17 height 45
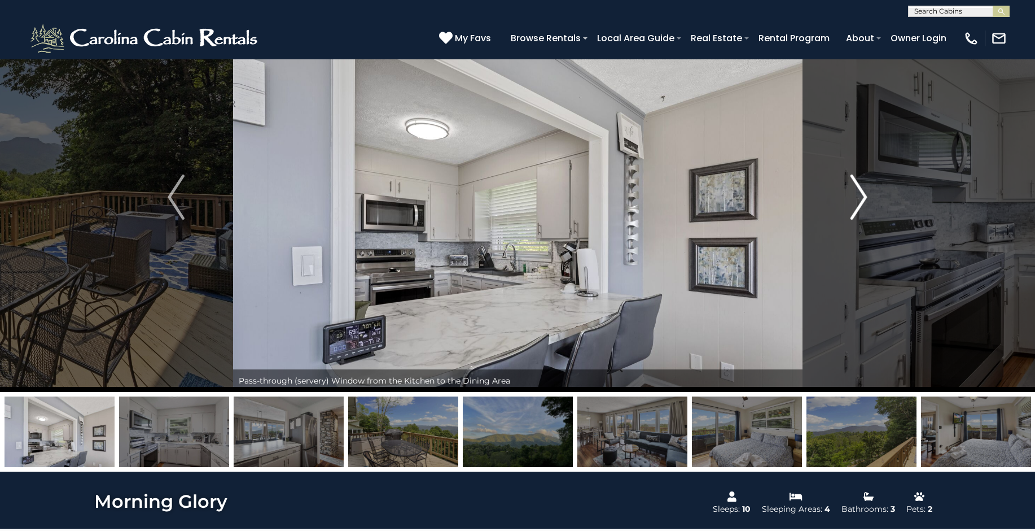
click at [852, 199] on img "Next" at bounding box center [859, 196] width 17 height 45
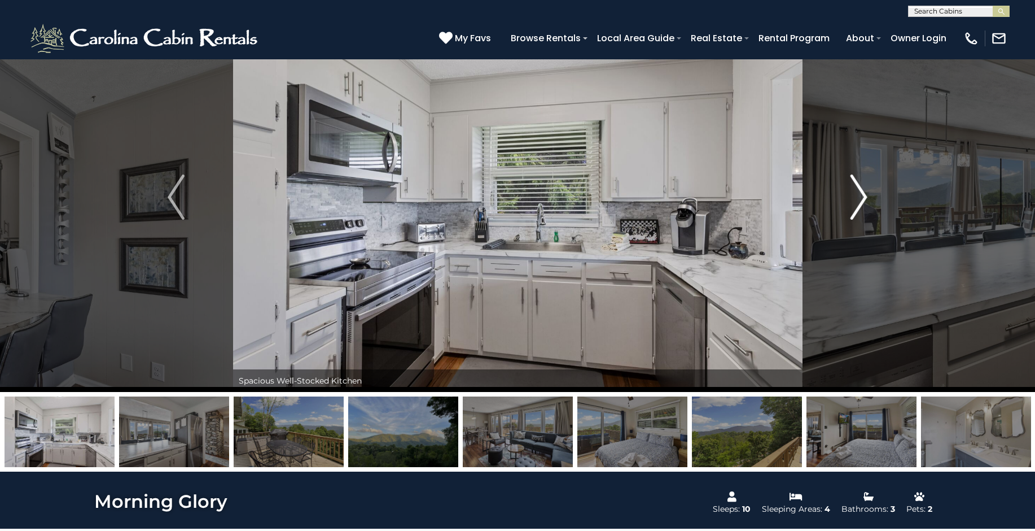
click at [852, 199] on img "Next" at bounding box center [859, 196] width 17 height 45
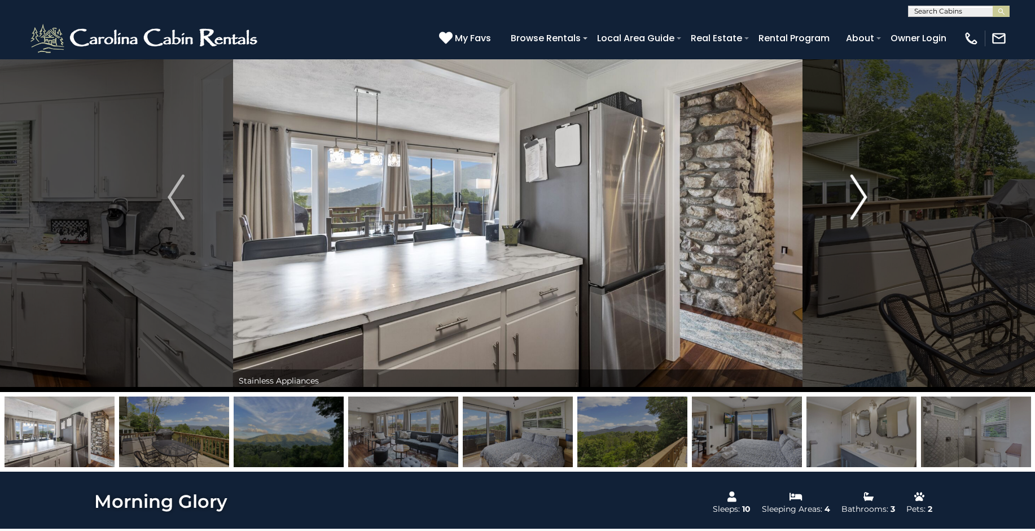
click at [852, 199] on img "Next" at bounding box center [859, 196] width 17 height 45
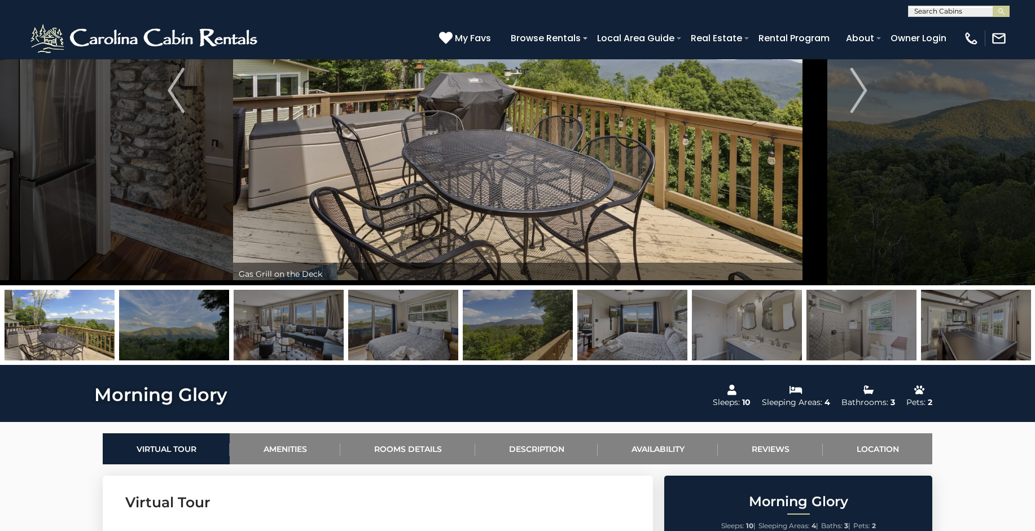
scroll to position [169, 0]
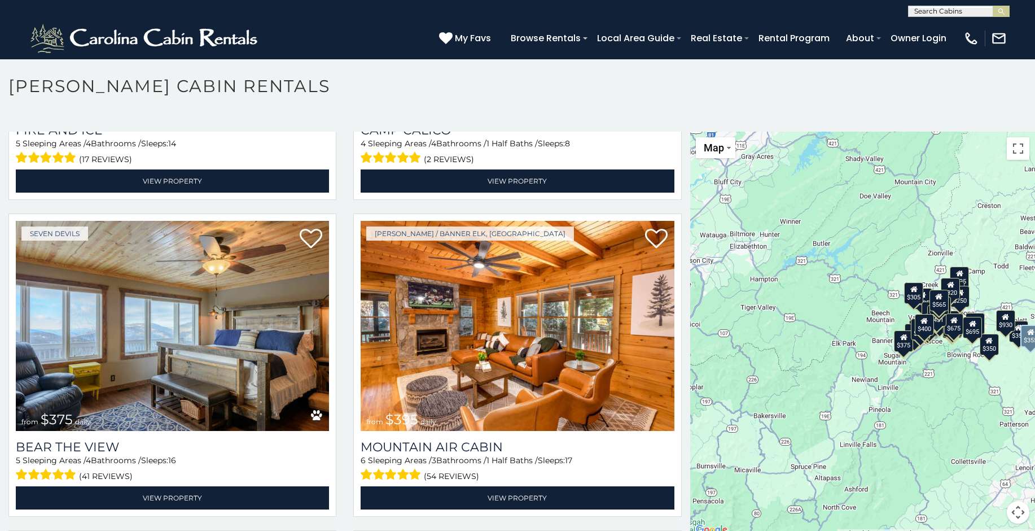
scroll to position [3444, 0]
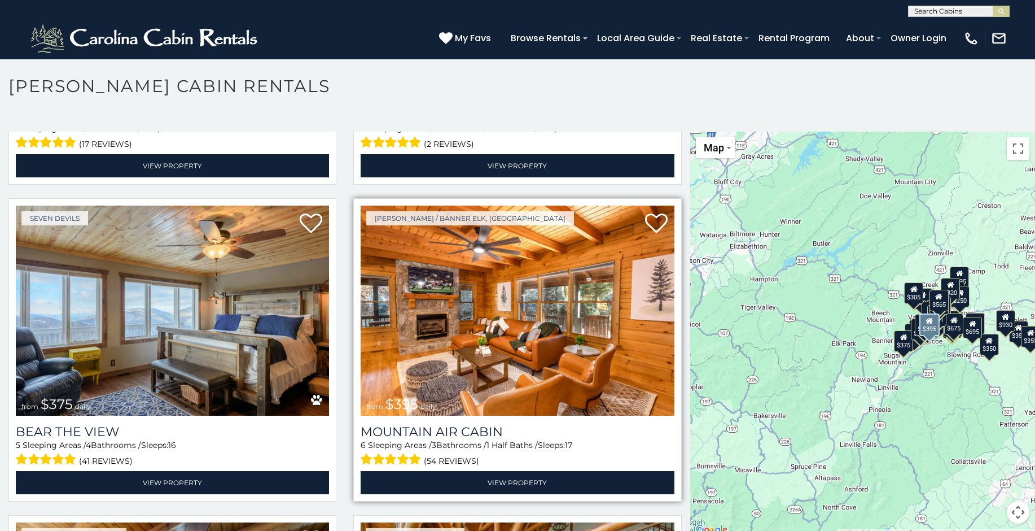
click at [585, 267] on img at bounding box center [517, 310] width 313 height 210
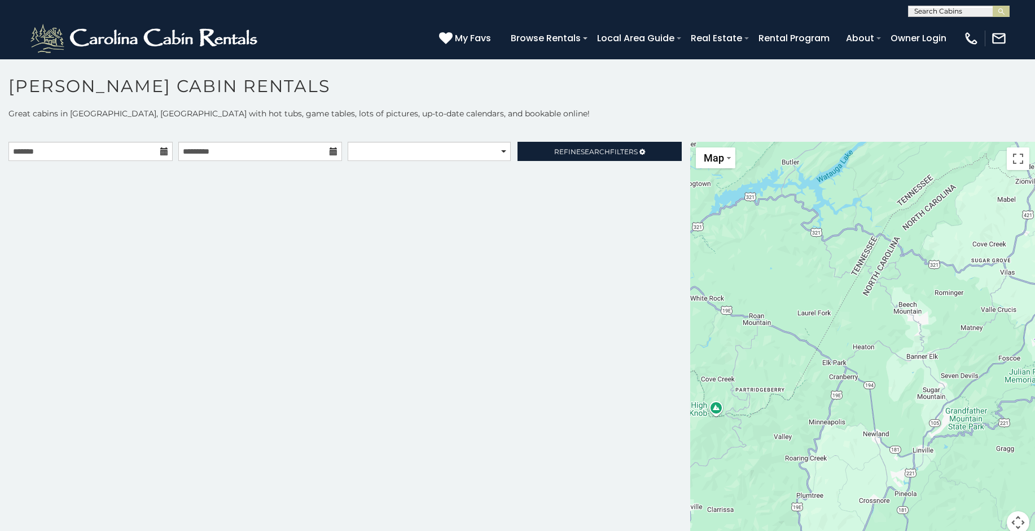
scroll to position [10, 0]
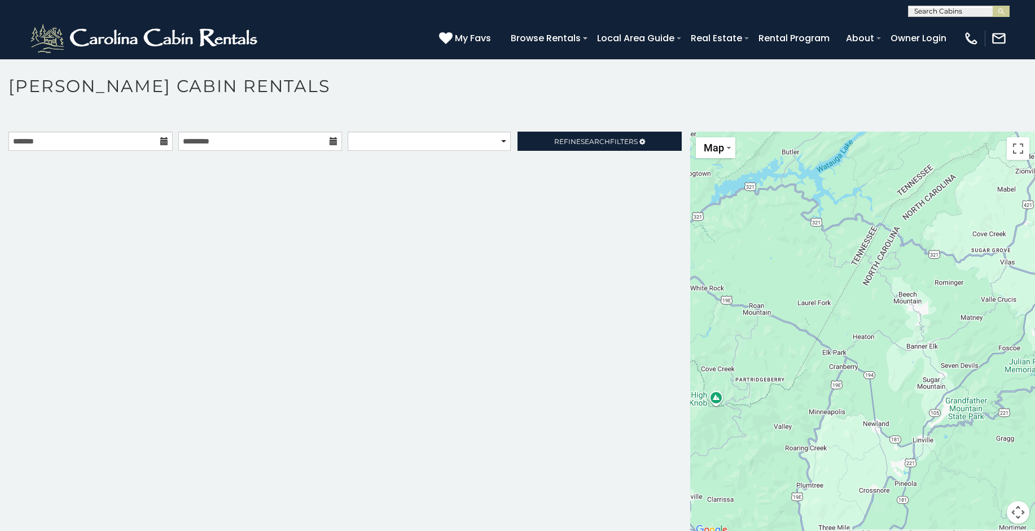
click at [308, 231] on div "**********" at bounding box center [345, 334] width 690 height 405
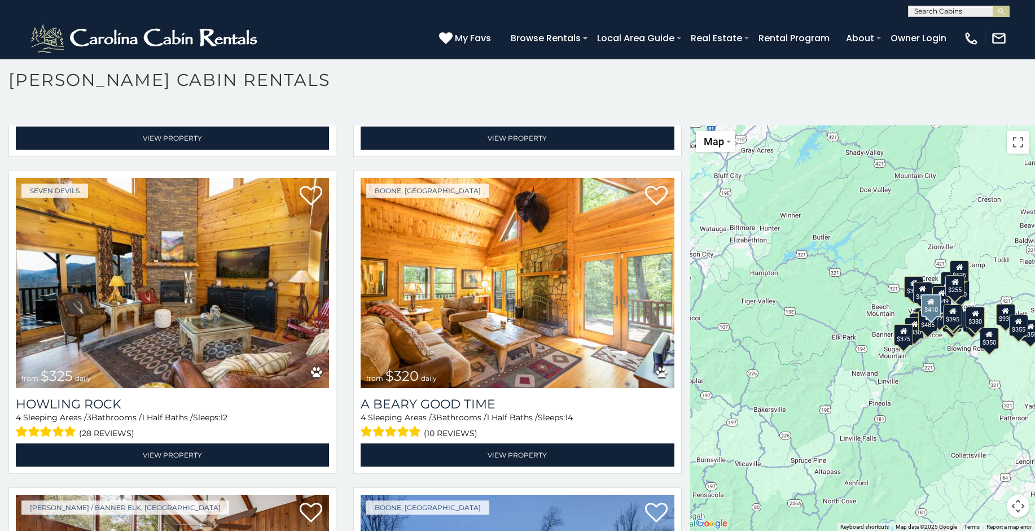
scroll to position [4121, 0]
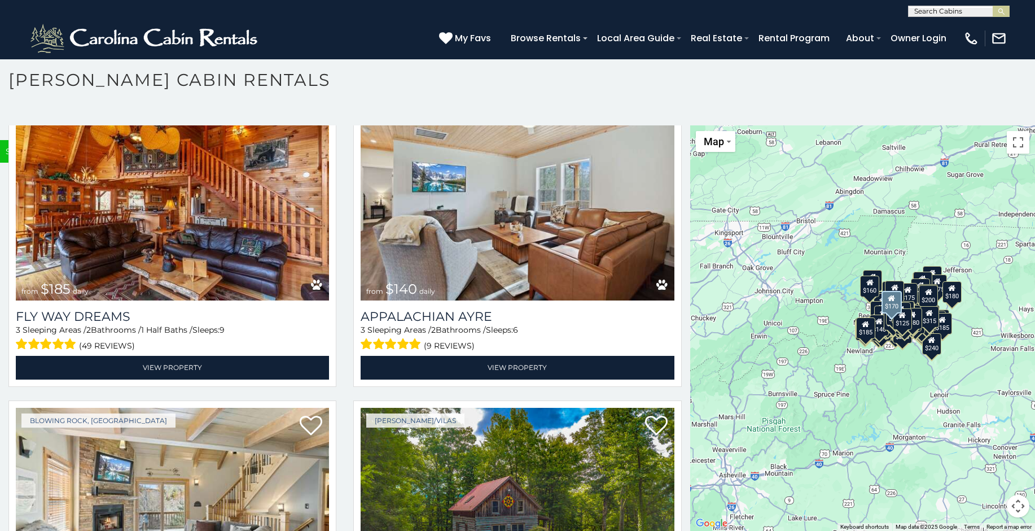
scroll to position [22561, 0]
click at [505, 408] on img at bounding box center [517, 513] width 313 height 210
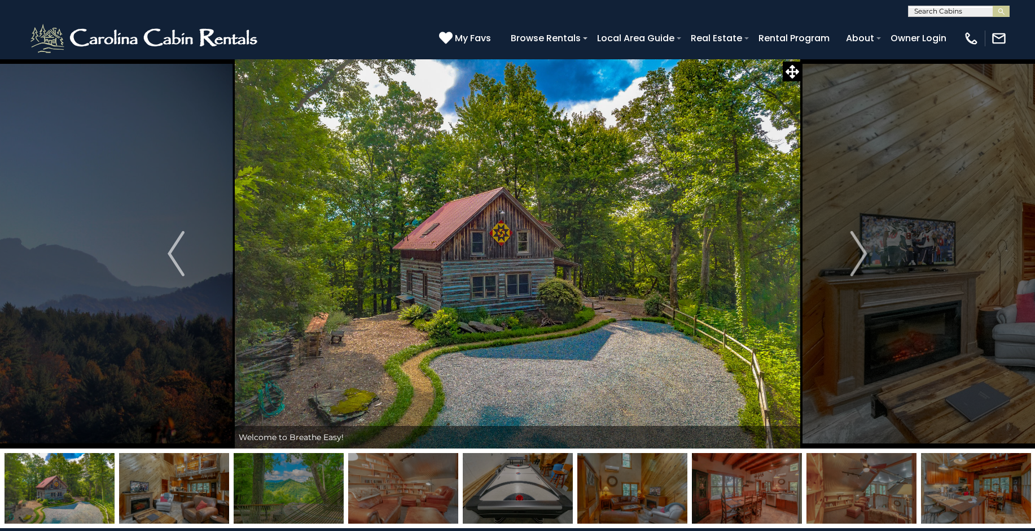
click at [706, 475] on img at bounding box center [747, 488] width 110 height 71
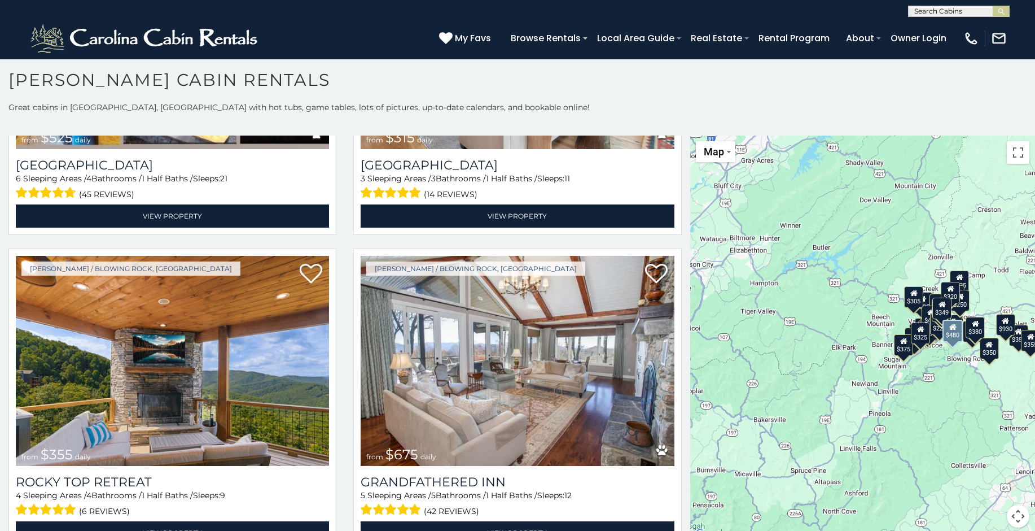
scroll to position [677, 0]
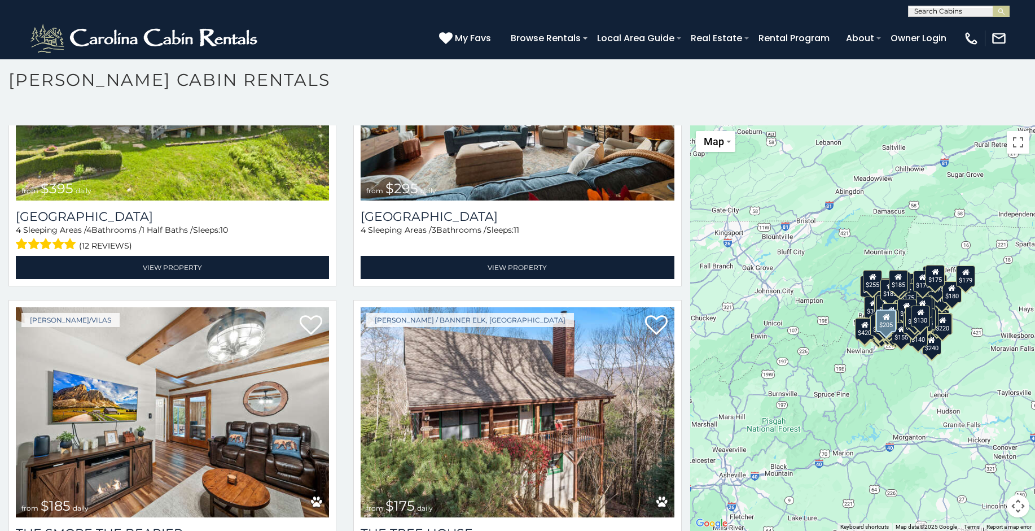
scroll to position [32554, 0]
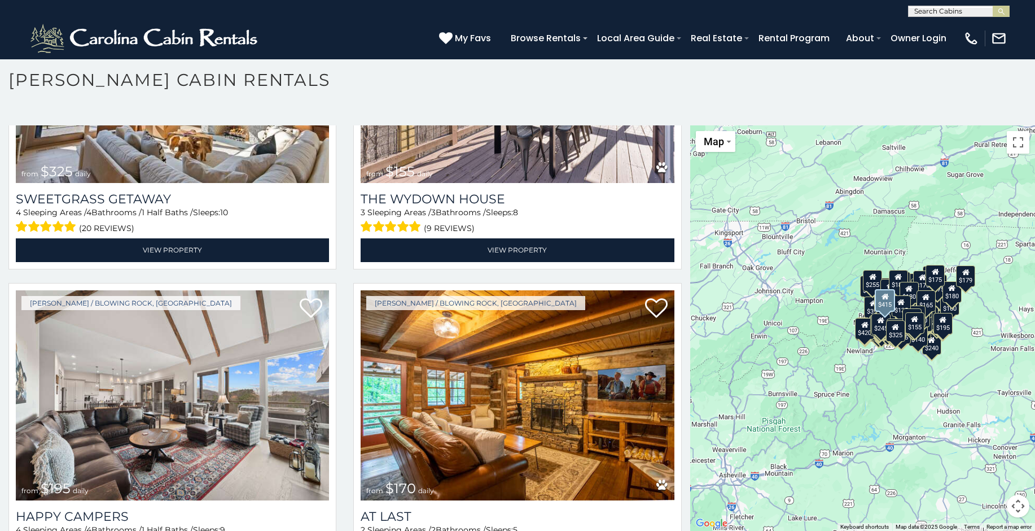
scroll to position [36632, 0]
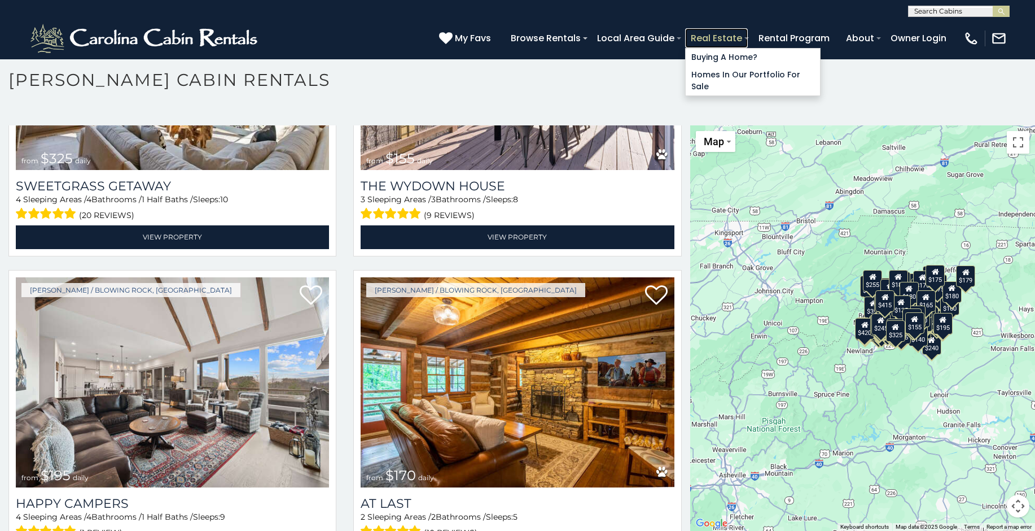
click at [735, 29] on link "Real Estate" at bounding box center [716, 38] width 63 height 20
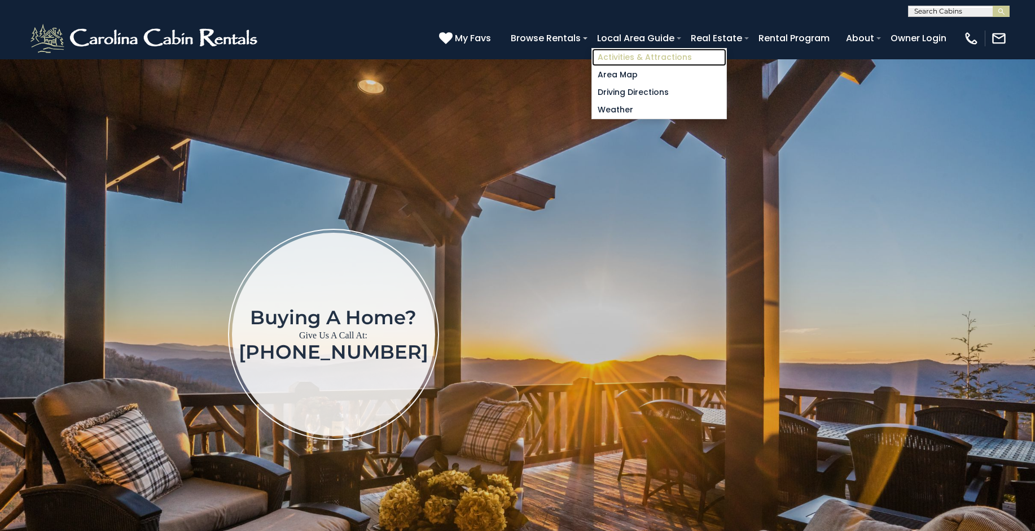
click at [636, 53] on link "Activities & Attractions" at bounding box center [659, 58] width 134 height 18
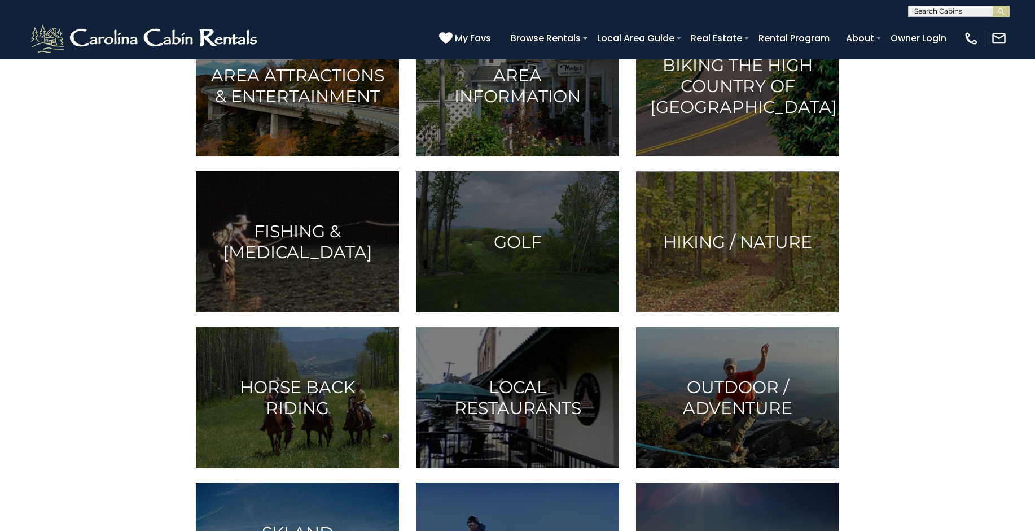
scroll to position [395, 0]
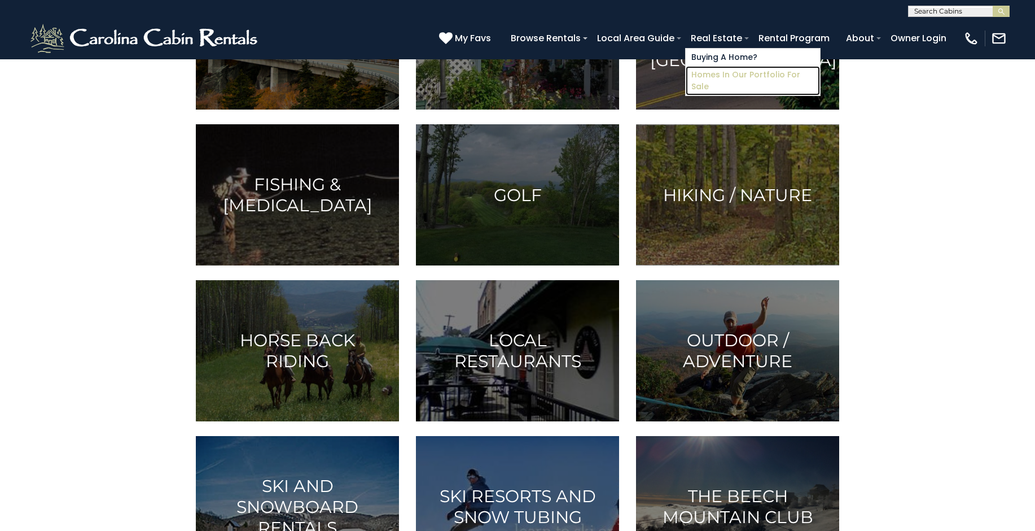
click at [706, 68] on link "Homes in Our Portfolio For Sale" at bounding box center [753, 80] width 134 height 29
